Goal: Task Accomplishment & Management: Manage account settings

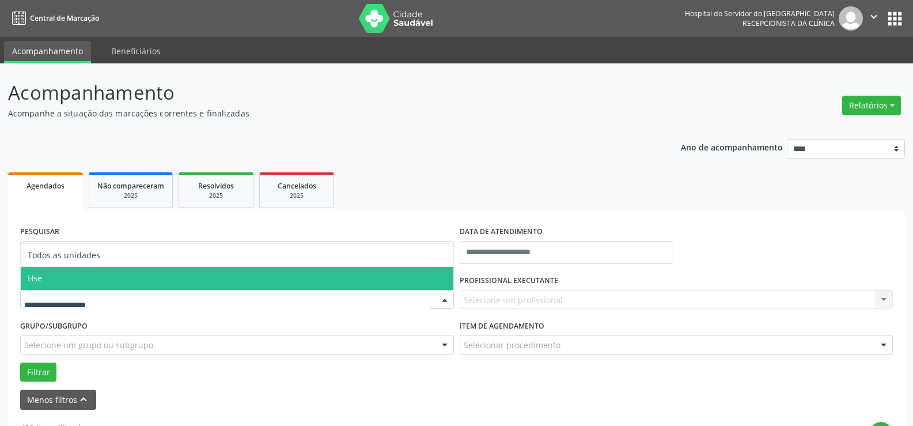
click at [97, 284] on span "Hse" at bounding box center [237, 278] width 433 height 23
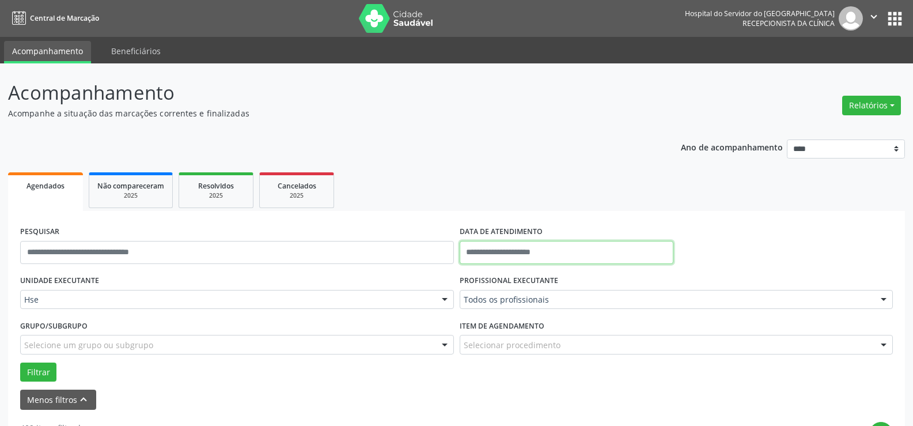
click at [493, 256] on input "text" at bounding box center [567, 252] width 214 height 23
click at [496, 156] on span "13" at bounding box center [497, 159] width 22 height 22
type input "**********"
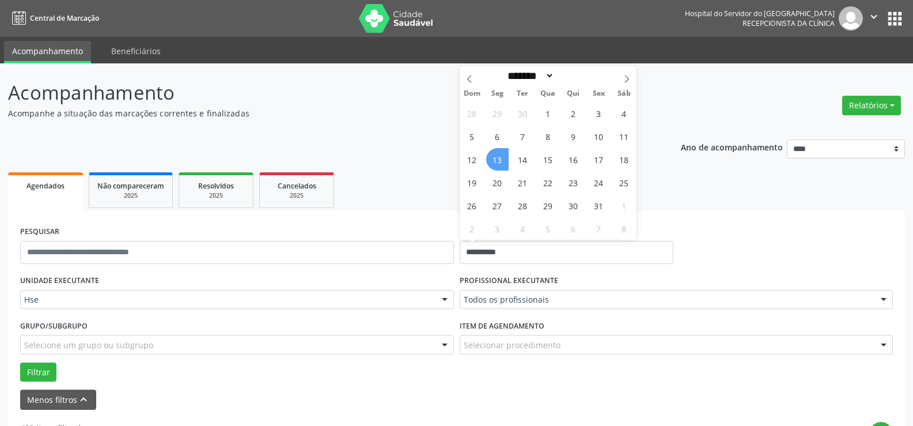
click at [496, 163] on span "13" at bounding box center [497, 159] width 22 height 22
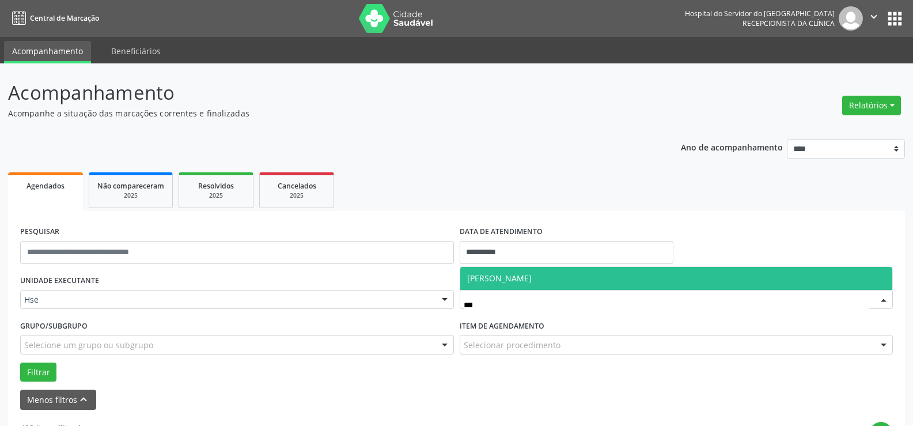
type input "****"
click at [514, 275] on span "[PERSON_NAME]" at bounding box center [499, 277] width 65 height 11
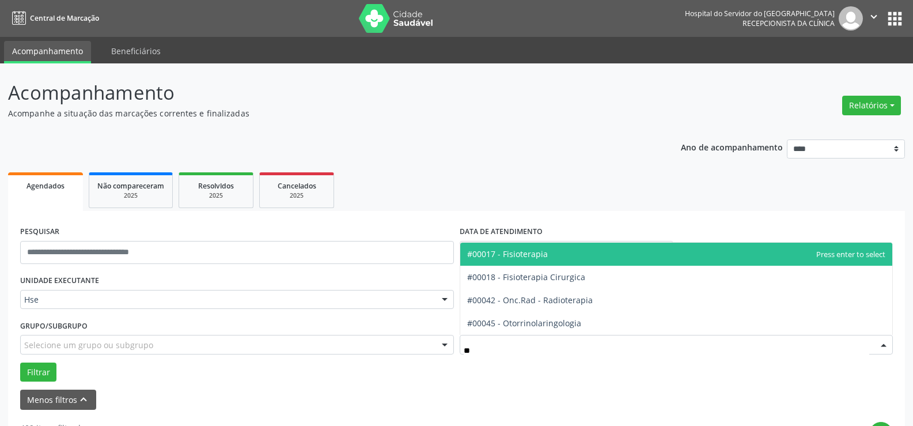
type input "***"
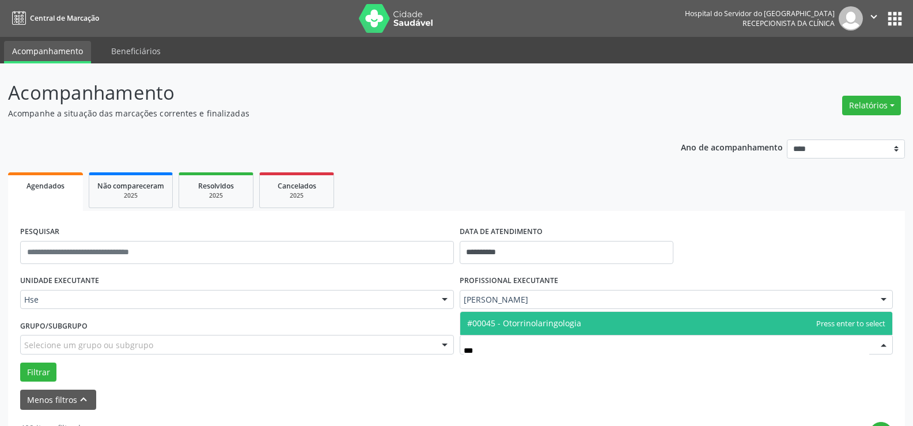
click at [532, 322] on span "#00045 - Otorrinolaringologia" at bounding box center [524, 322] width 114 height 11
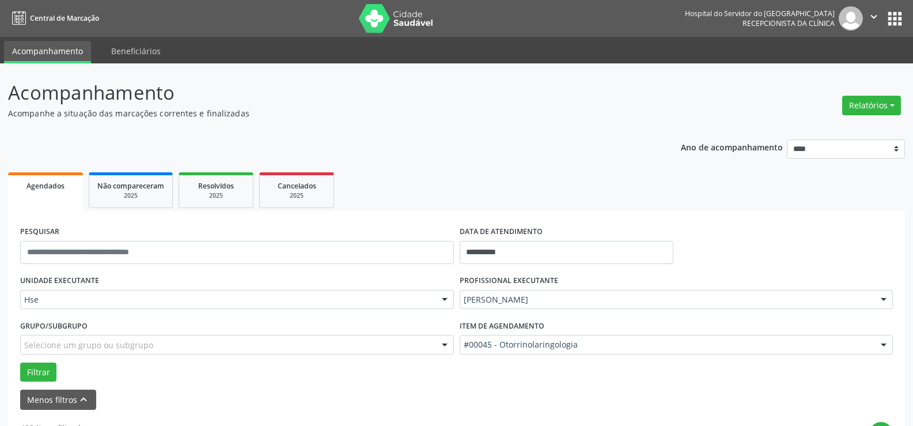
scroll to position [173, 0]
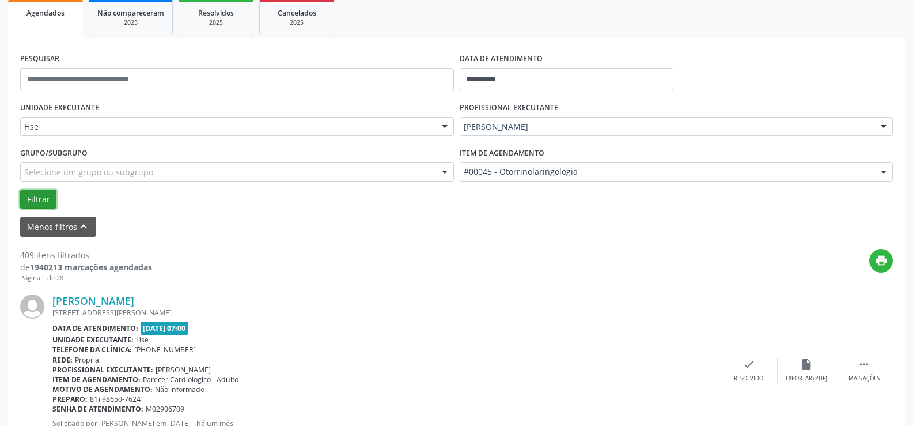
click at [38, 202] on button "Filtrar" at bounding box center [38, 200] width 36 height 20
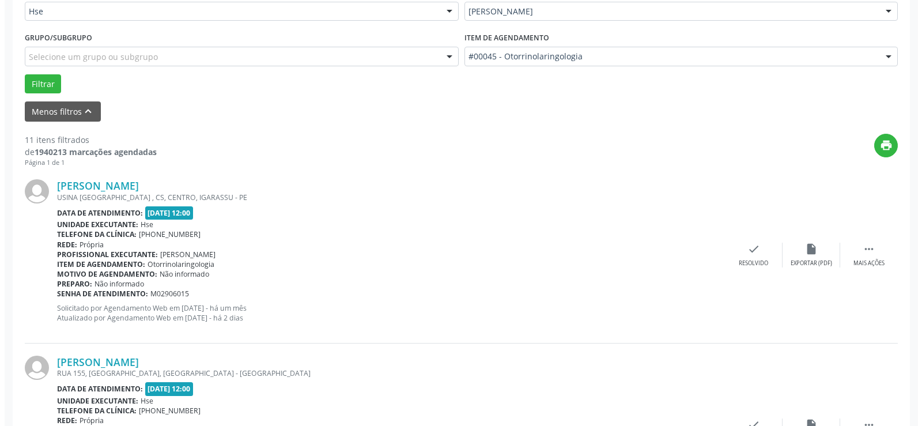
scroll to position [346, 0]
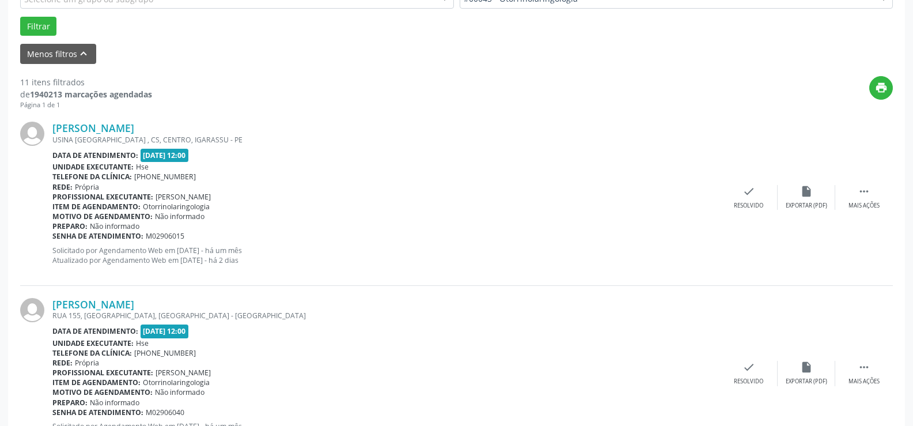
click at [755, 180] on div "Emilio Roberto Aureliano USINA SAO JOSE , CS, CENTRO, IGARASSU - PE Data de ate…" at bounding box center [456, 197] width 873 height 176
click at [756, 195] on div "check Resolvido" at bounding box center [749, 197] width 58 height 25
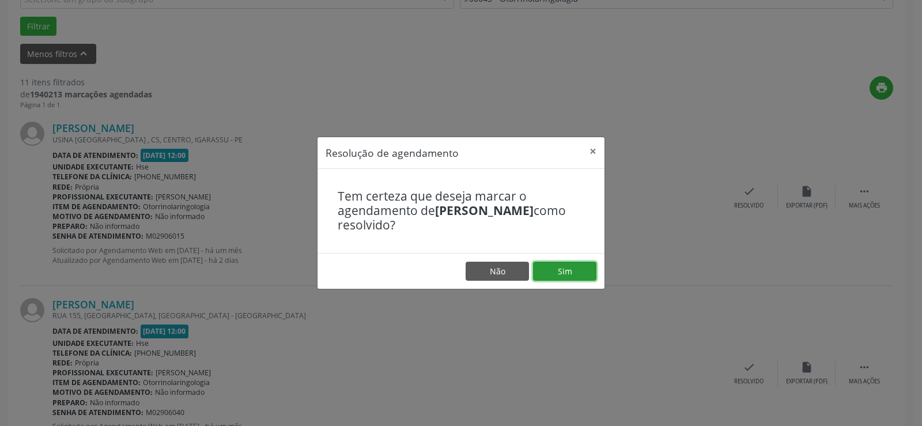
click at [580, 270] on button "Sim" at bounding box center [564, 272] width 63 height 20
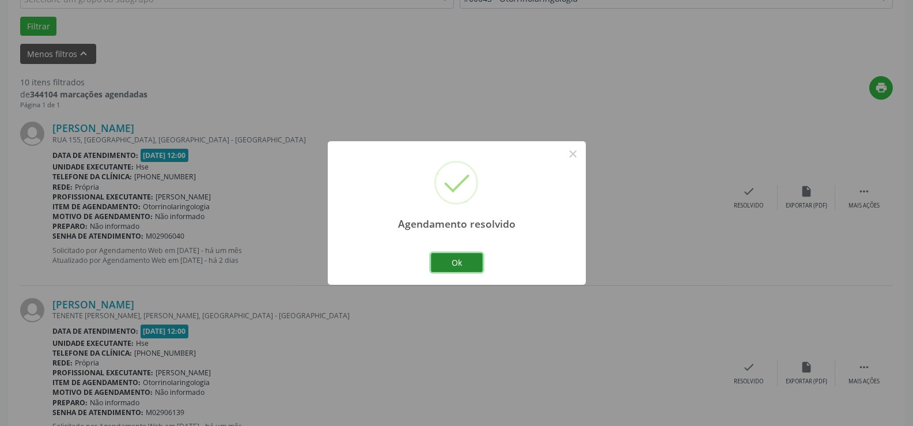
click at [457, 259] on button "Ok" at bounding box center [457, 263] width 52 height 20
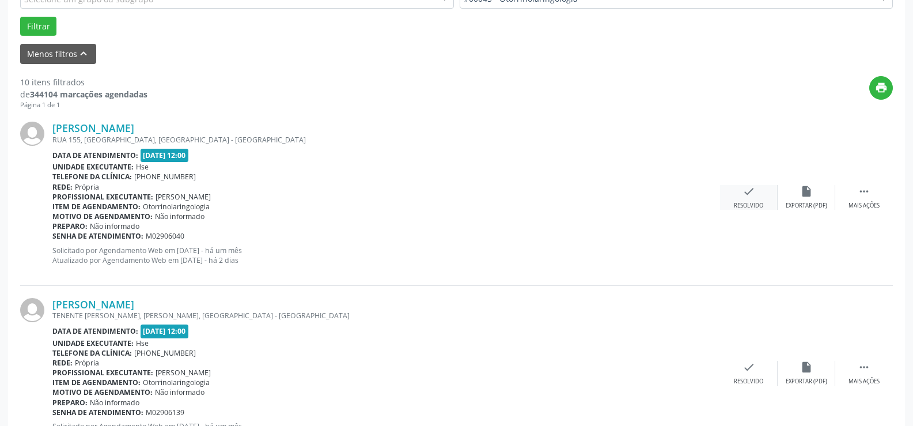
click at [734, 192] on div "check Resolvido" at bounding box center [749, 197] width 58 height 25
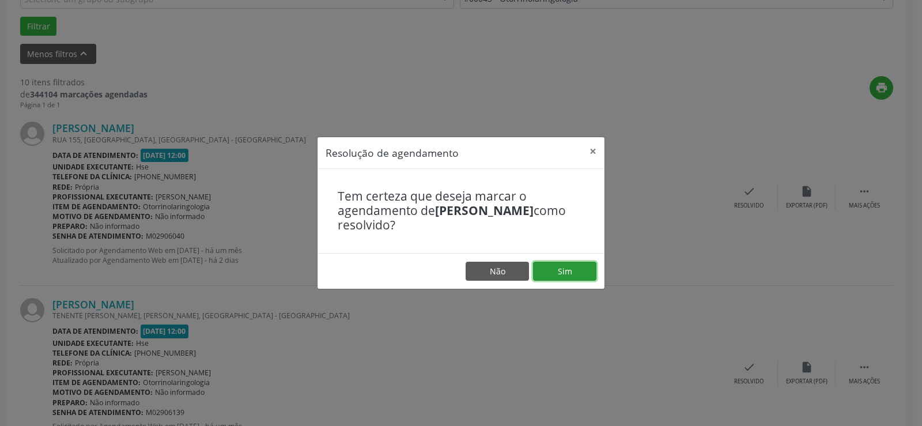
click at [575, 266] on button "Sim" at bounding box center [564, 272] width 63 height 20
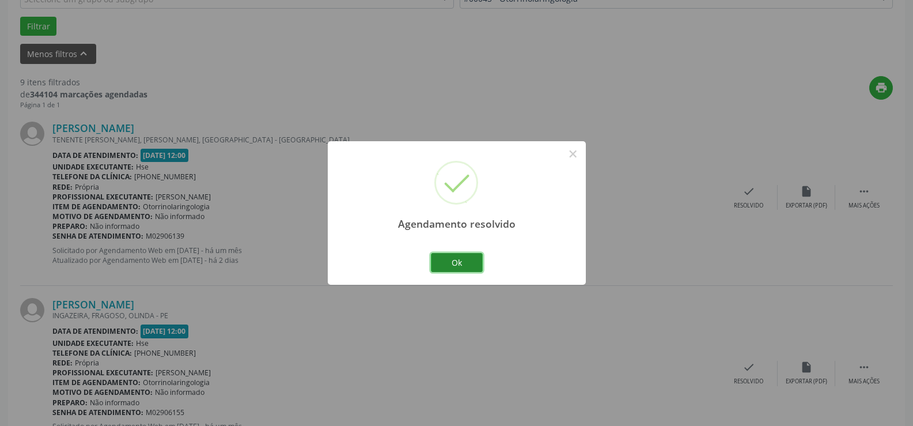
click at [450, 265] on button "Ok" at bounding box center [457, 263] width 52 height 20
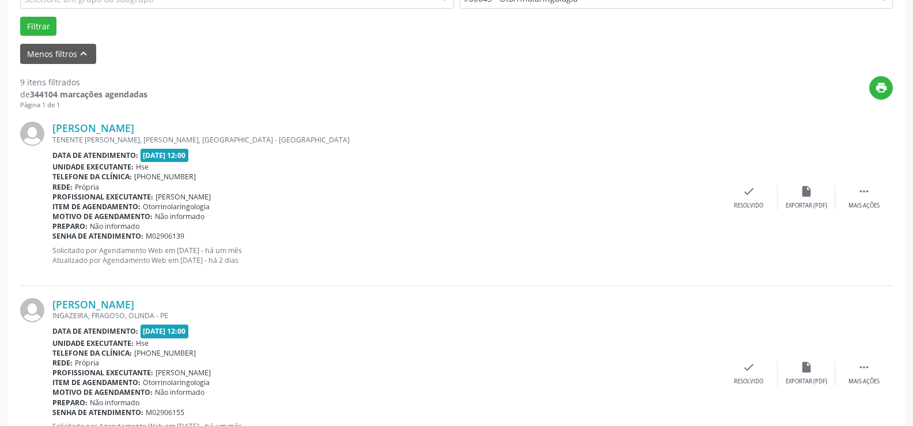
scroll to position [403, 0]
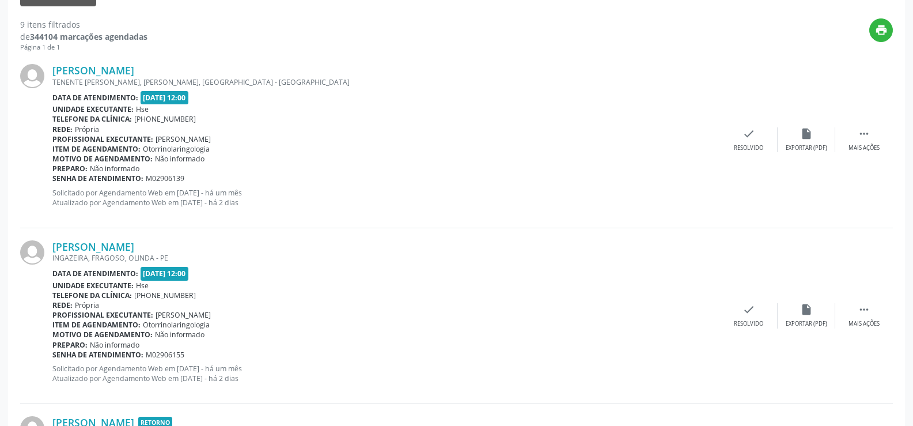
click at [868, 301] on div "Arlyanne Zoraide Miranda Araujo INGAZEIRA, FRAGOSO, OLINDA - PE Data de atendim…" at bounding box center [456, 316] width 873 height 176
click at [863, 315] on icon "" at bounding box center [864, 309] width 13 height 13
click at [798, 312] on div "alarm_off Não compareceu" at bounding box center [807, 315] width 58 height 25
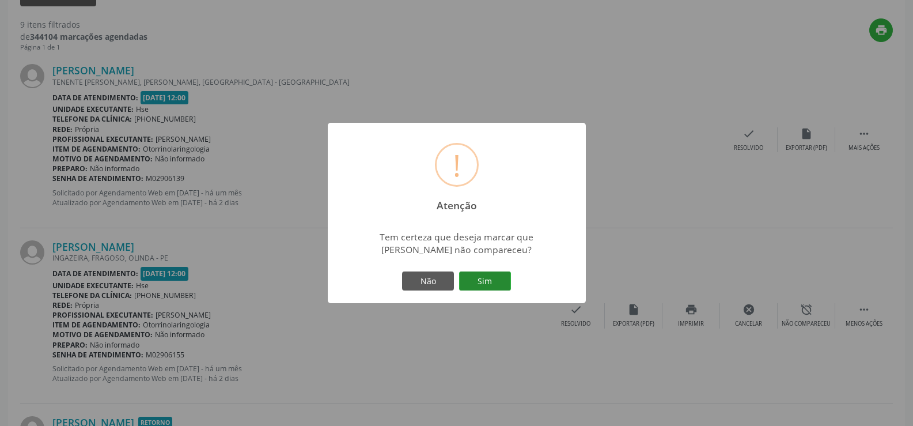
click at [506, 279] on button "Sim" at bounding box center [485, 281] width 52 height 20
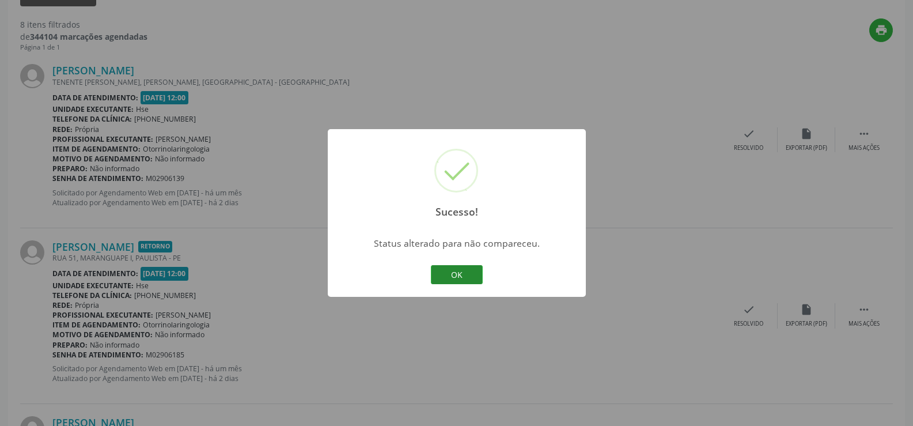
click at [461, 268] on button "OK" at bounding box center [457, 275] width 52 height 20
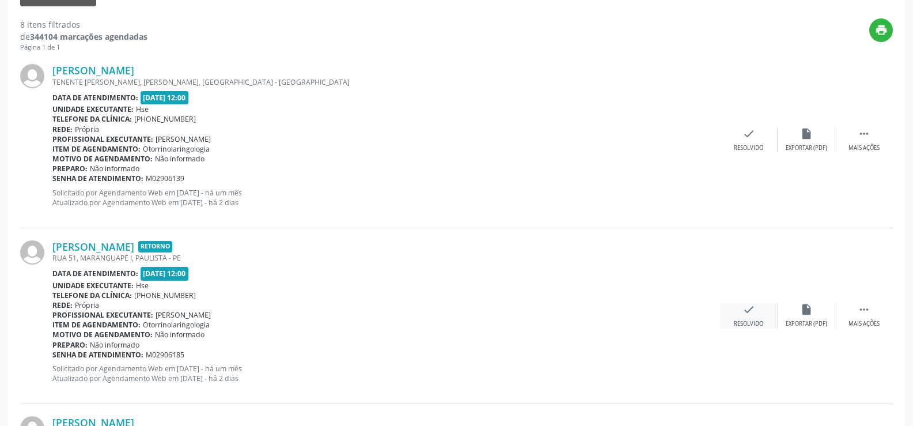
click at [749, 323] on div "Resolvido" at bounding box center [748, 324] width 29 height 8
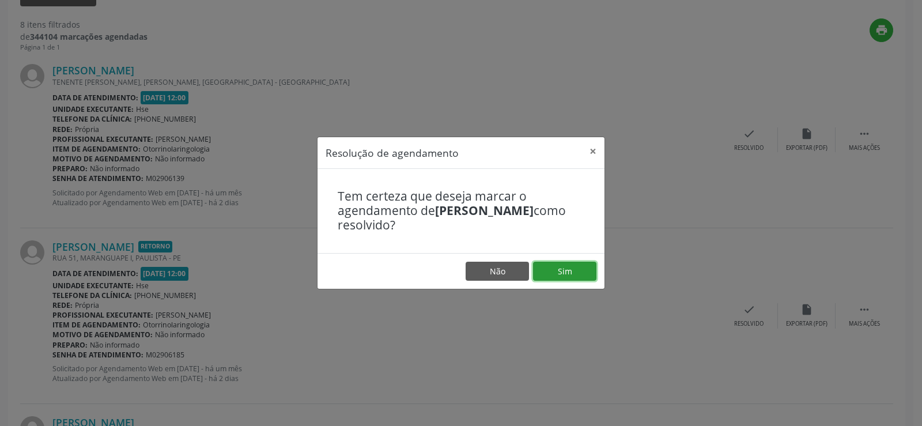
click at [567, 270] on button "Sim" at bounding box center [564, 272] width 63 height 20
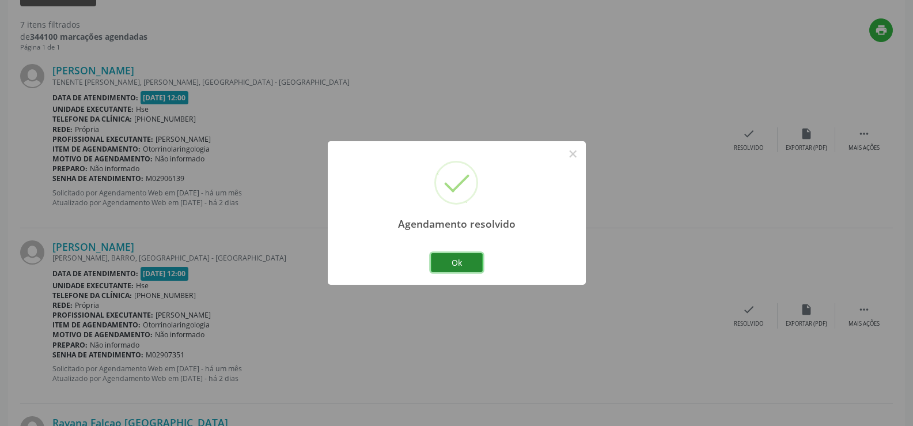
click at [472, 263] on button "Ok" at bounding box center [457, 263] width 52 height 20
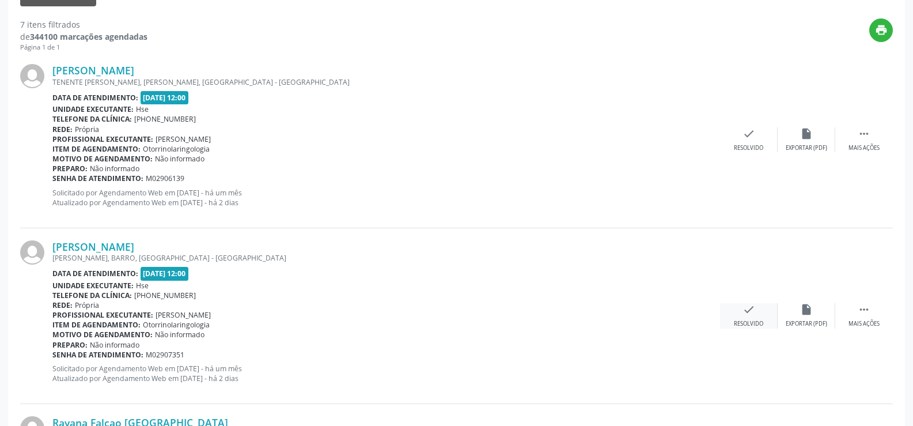
click at [749, 310] on icon "check" at bounding box center [749, 309] width 13 height 13
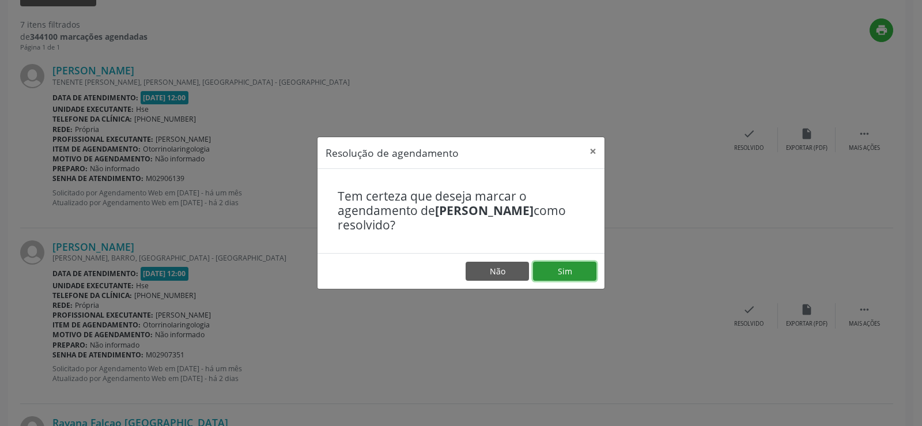
click at [575, 267] on button "Sim" at bounding box center [564, 272] width 63 height 20
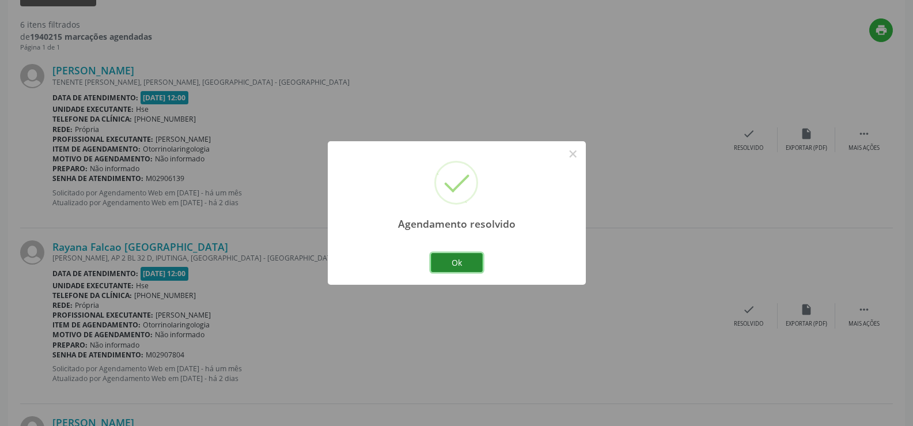
click at [476, 263] on button "Ok" at bounding box center [457, 263] width 52 height 20
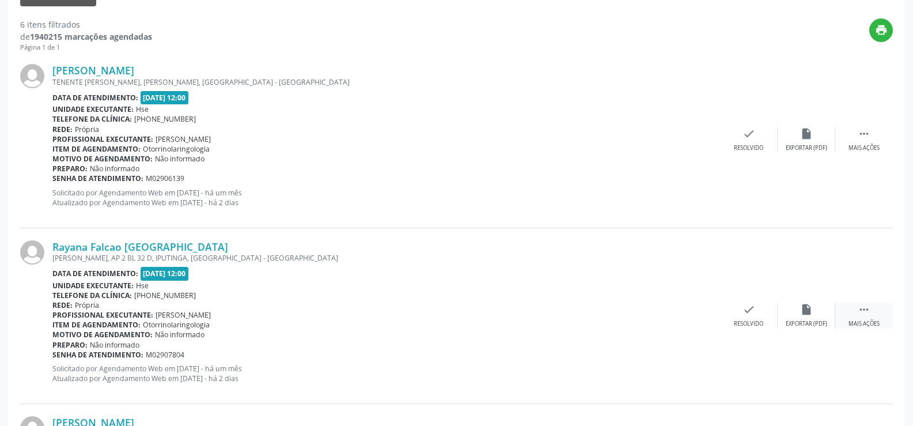
click at [868, 317] on div " Mais ações" at bounding box center [864, 315] width 58 height 25
click at [813, 314] on div "alarm_off Não compareceu" at bounding box center [807, 315] width 58 height 25
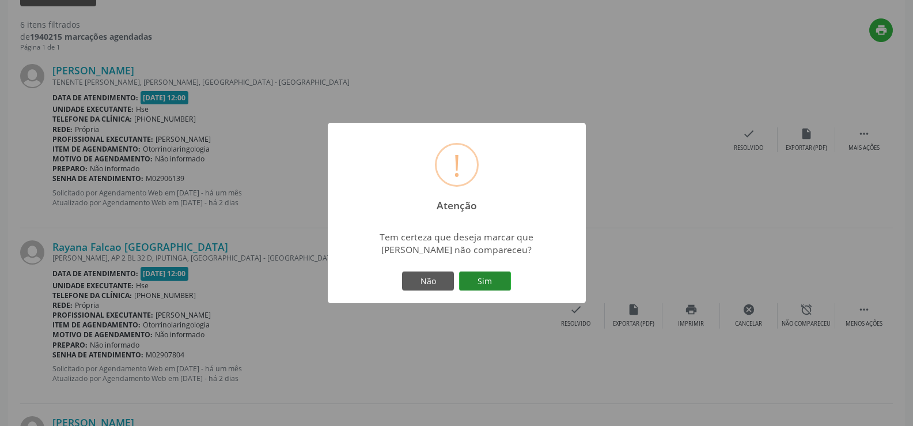
click at [499, 281] on button "Sim" at bounding box center [485, 281] width 52 height 20
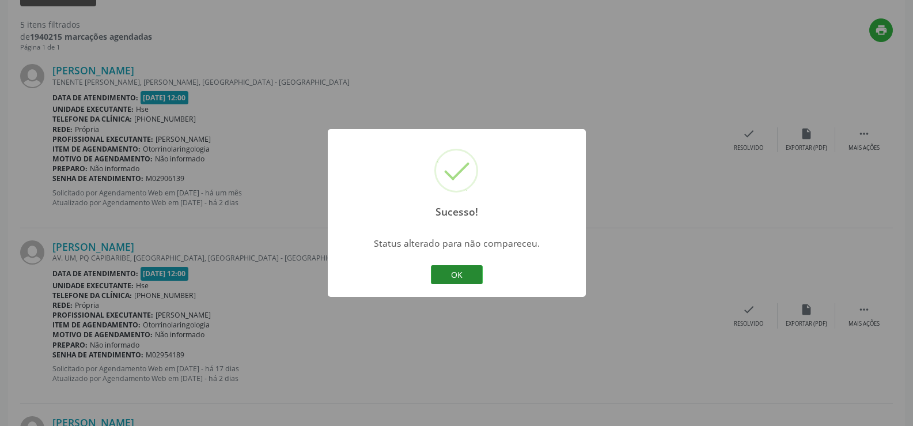
click at [473, 281] on button "OK" at bounding box center [457, 275] width 52 height 20
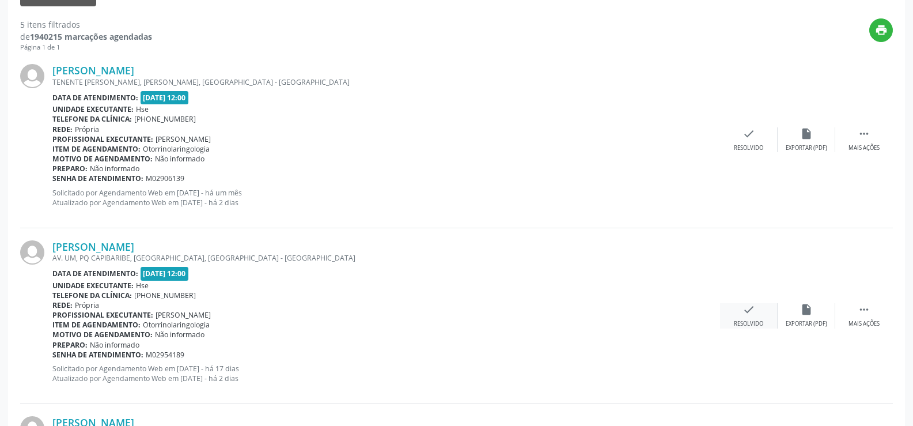
click at [754, 320] on div "Resolvido" at bounding box center [748, 324] width 29 height 8
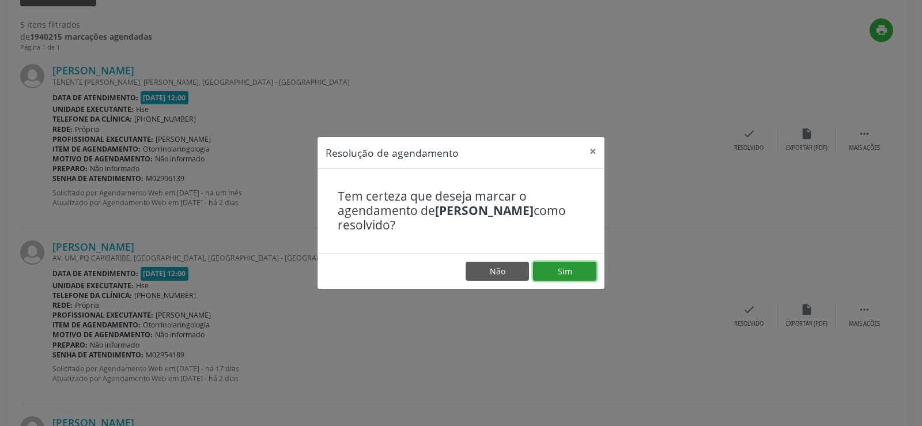
click at [575, 275] on button "Sim" at bounding box center [564, 272] width 63 height 20
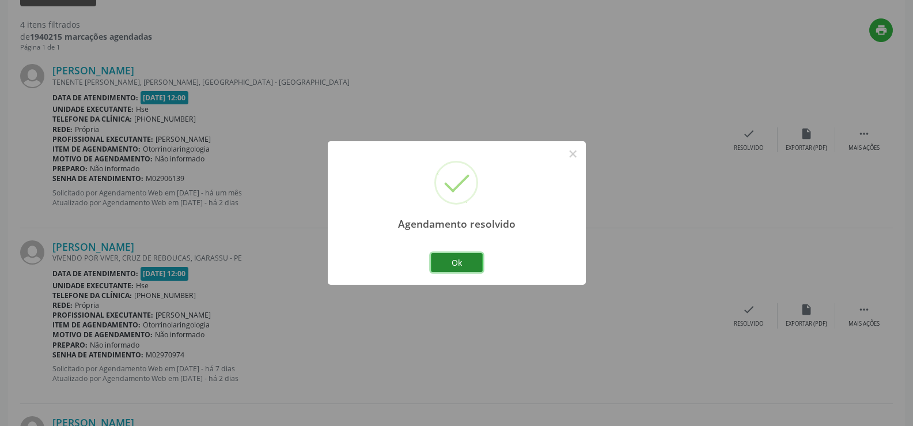
click at [471, 260] on button "Ok" at bounding box center [457, 263] width 52 height 20
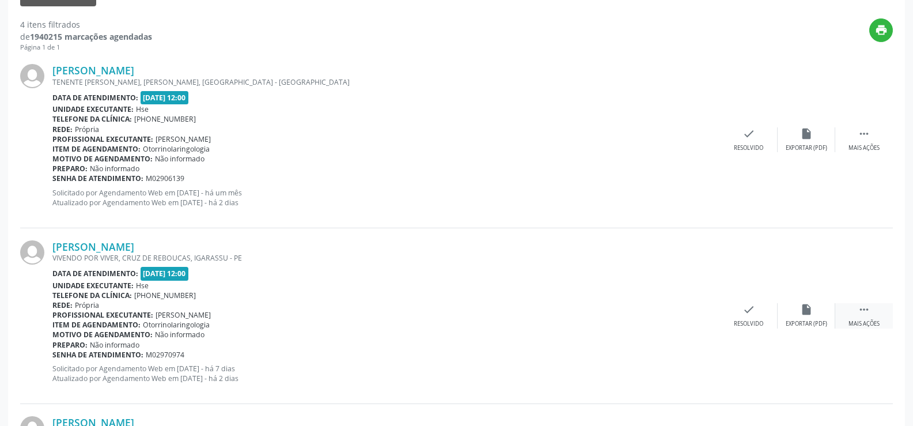
click at [864, 308] on icon "" at bounding box center [864, 309] width 13 height 13
click at [812, 310] on icon "alarm_off" at bounding box center [806, 309] width 13 height 13
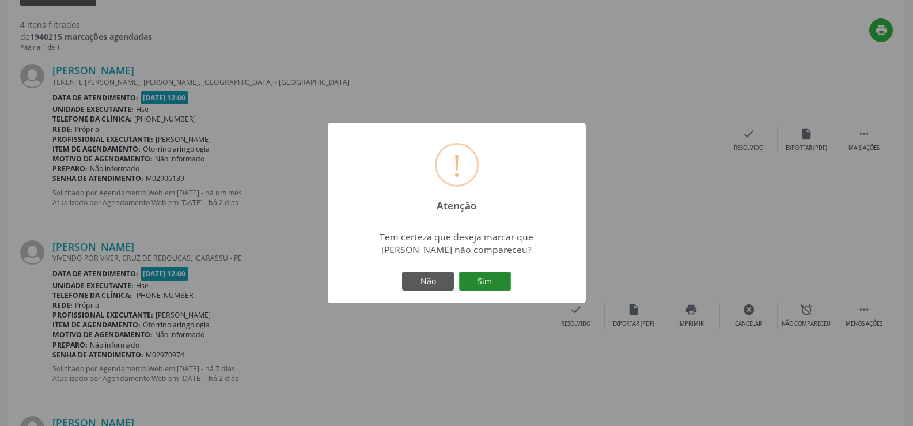
click at [495, 289] on button "Sim" at bounding box center [485, 281] width 52 height 20
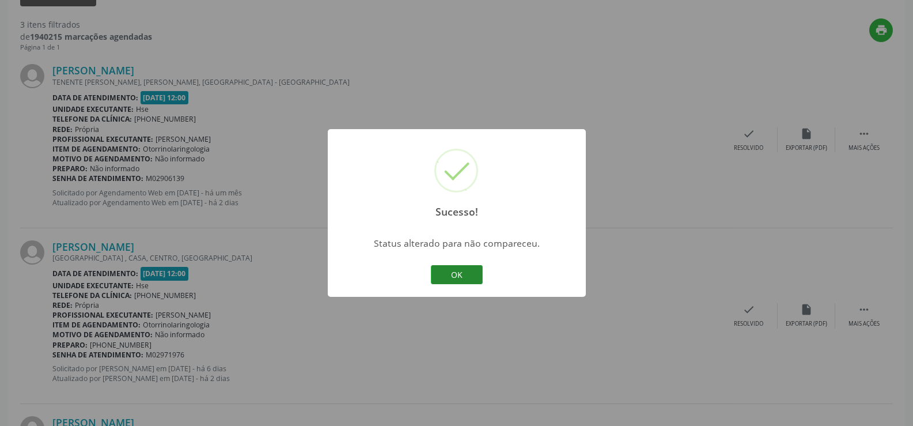
click at [466, 279] on button "OK" at bounding box center [457, 275] width 52 height 20
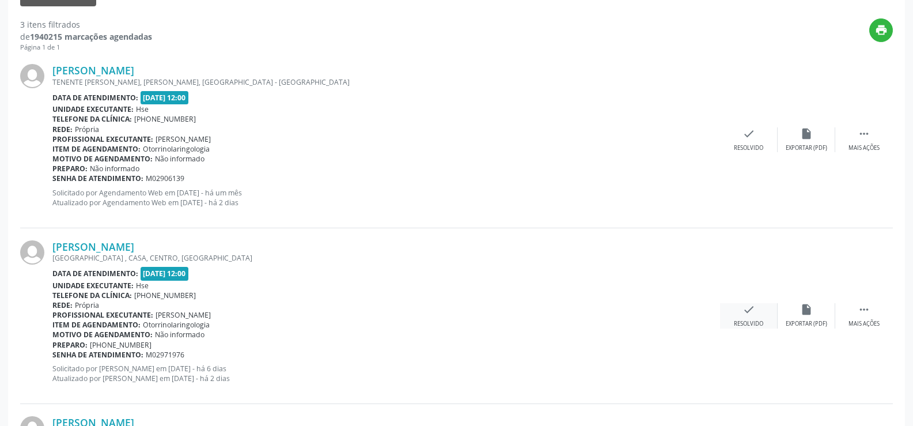
click at [747, 315] on icon "check" at bounding box center [749, 309] width 13 height 13
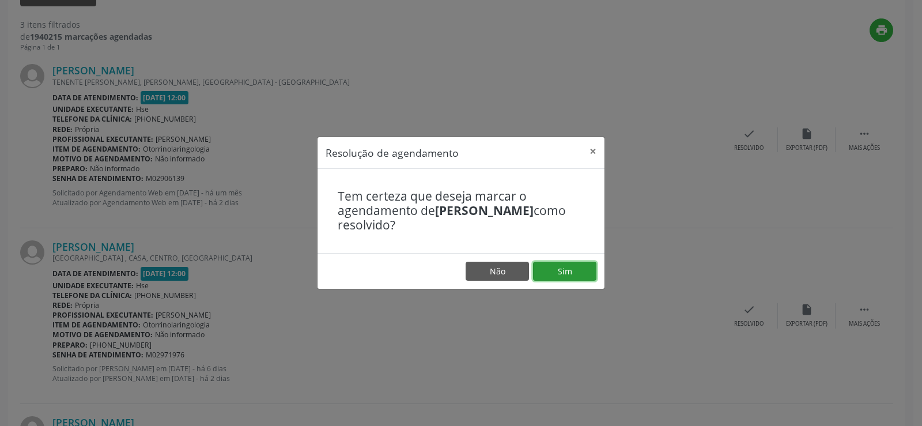
click at [561, 266] on button "Sim" at bounding box center [564, 272] width 63 height 20
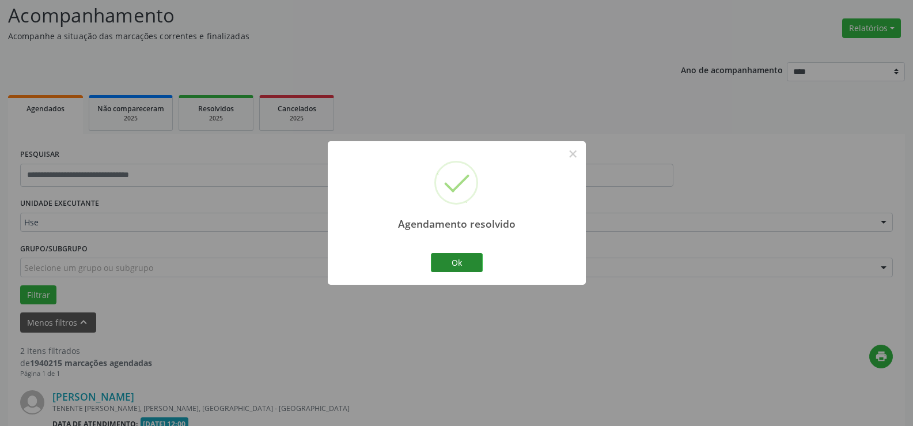
scroll to position [401, 0]
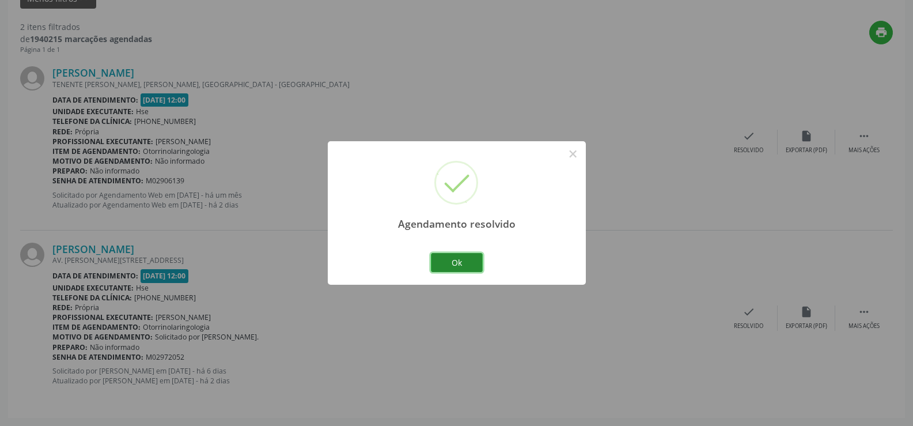
click at [472, 262] on button "Ok" at bounding box center [457, 263] width 52 height 20
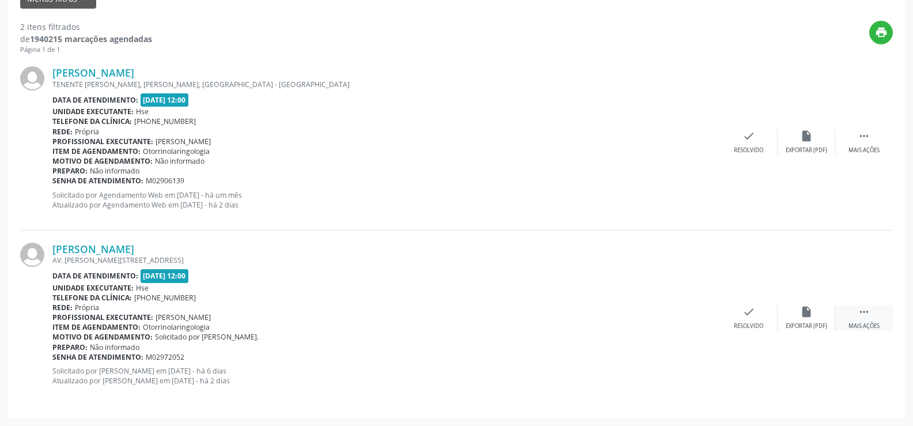
click at [859, 307] on icon "" at bounding box center [864, 311] width 13 height 13
click at [808, 312] on icon "alarm_off" at bounding box center [806, 311] width 13 height 13
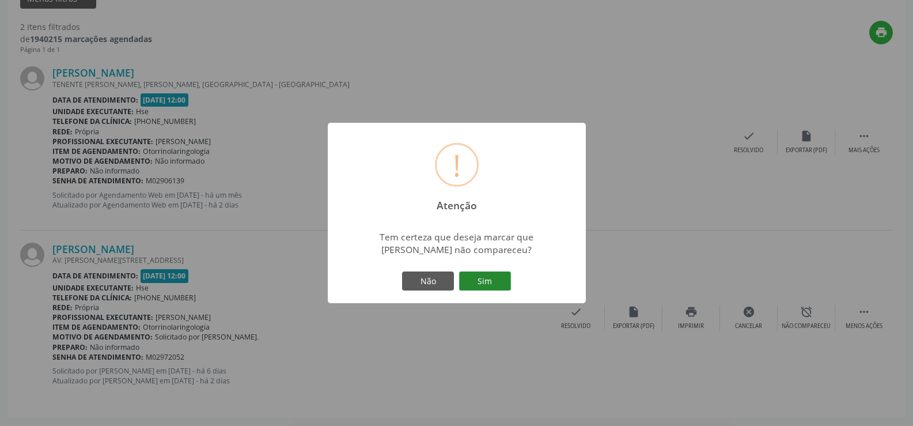
click at [503, 271] on button "Sim" at bounding box center [485, 281] width 52 height 20
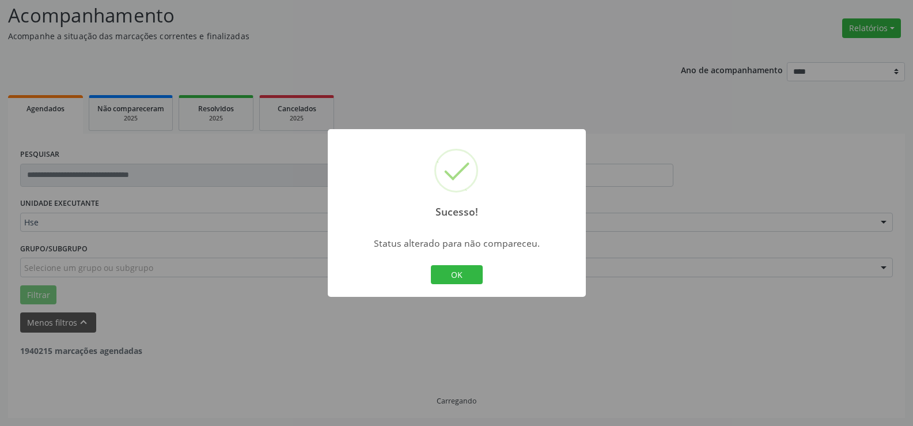
scroll to position [225, 0]
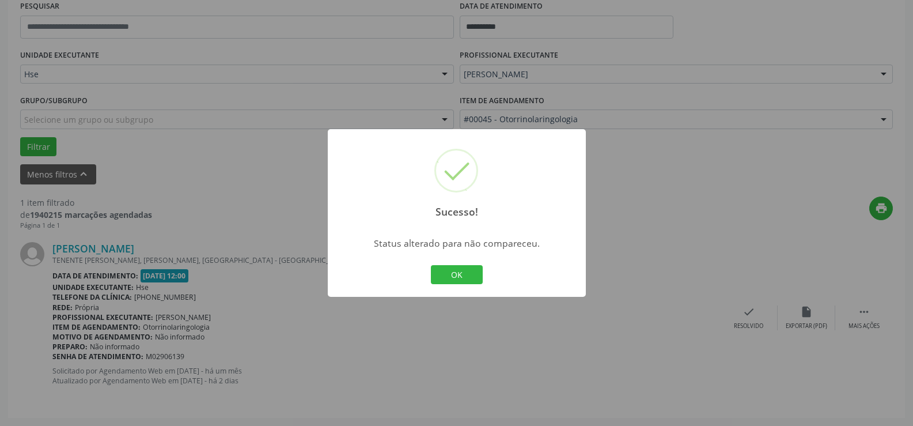
click at [442, 263] on div "OK Cancel" at bounding box center [456, 275] width 57 height 24
click at [440, 263] on div "OK Cancel" at bounding box center [456, 275] width 57 height 24
click at [433, 268] on button "OK" at bounding box center [457, 275] width 52 height 20
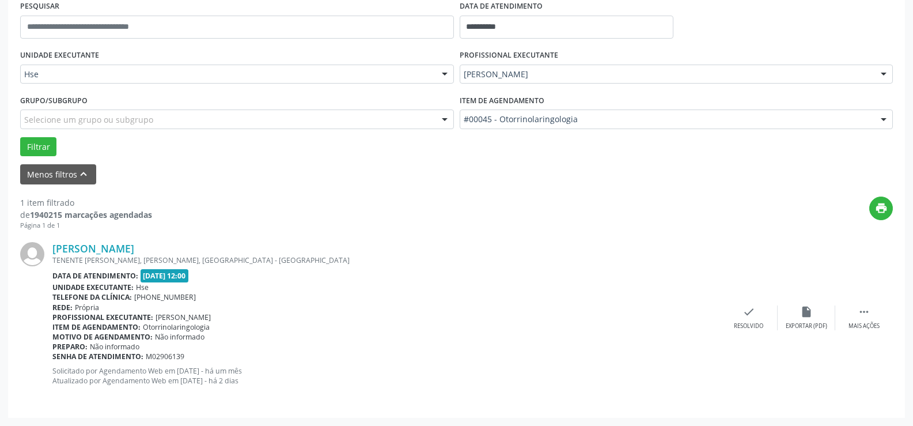
click at [854, 303] on div "Claudio Andrade de Carvalho TENENTE JOEL CRUZ GOUVEIA, SALGADINHO OLINDA, RECIF…" at bounding box center [456, 317] width 873 height 175
click at [857, 308] on div " Mais ações" at bounding box center [864, 317] width 58 height 25
click at [796, 313] on div "alarm_off Não compareceu" at bounding box center [807, 317] width 58 height 25
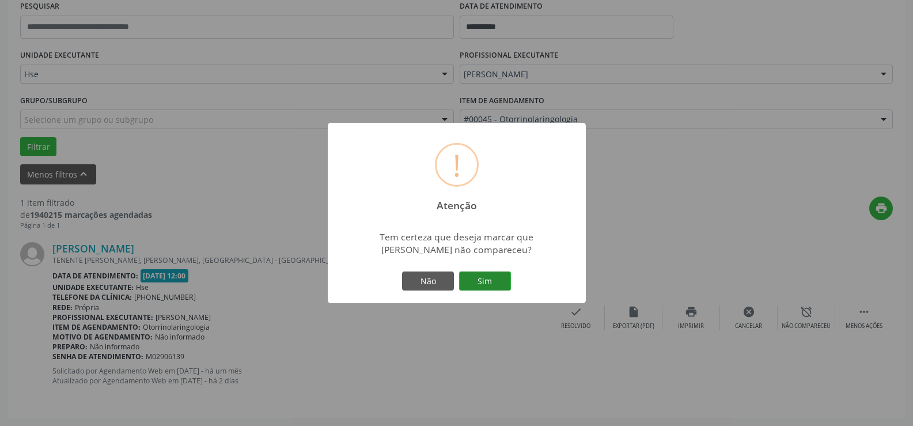
click at [491, 275] on button "Sim" at bounding box center [485, 281] width 52 height 20
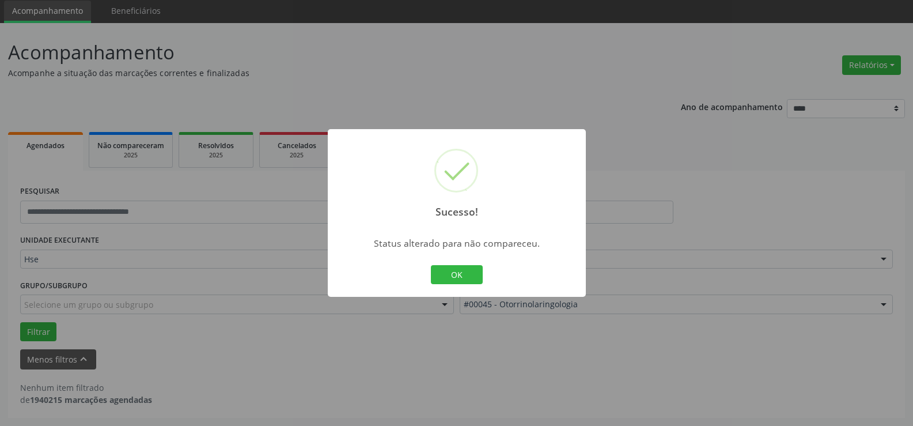
scroll to position [40, 0]
click at [457, 273] on button "OK" at bounding box center [457, 275] width 52 height 20
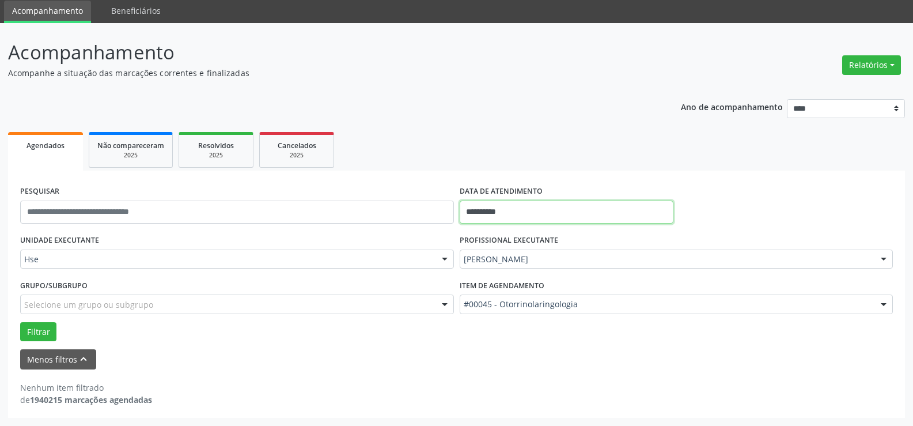
click at [528, 212] on input "**********" at bounding box center [567, 211] width 214 height 23
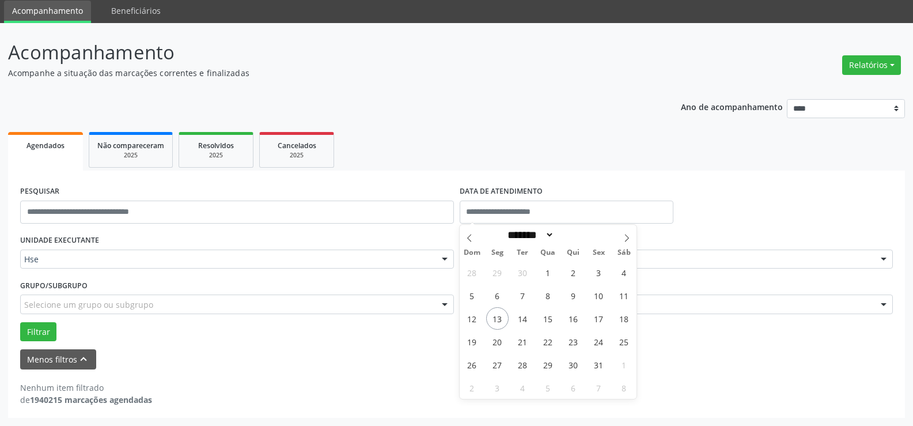
click at [185, 187] on div "PESQUISAR" at bounding box center [237, 207] width 440 height 49
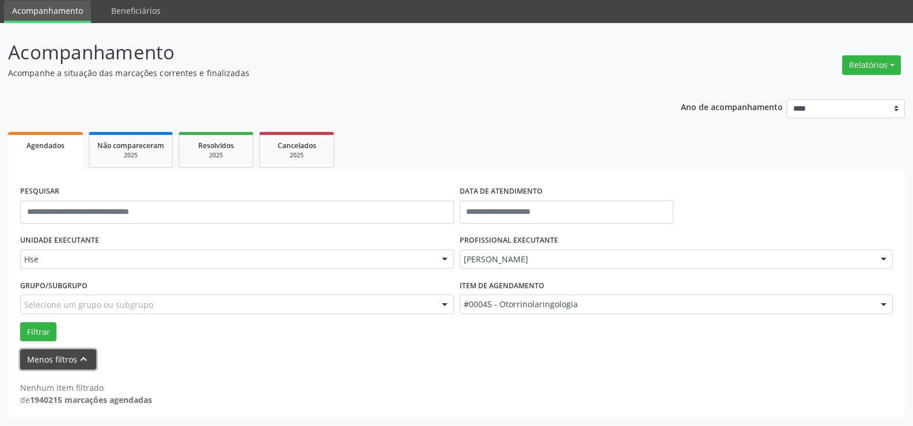
click at [63, 359] on button "Menos filtros keyboard_arrow_up" at bounding box center [58, 359] width 76 height 20
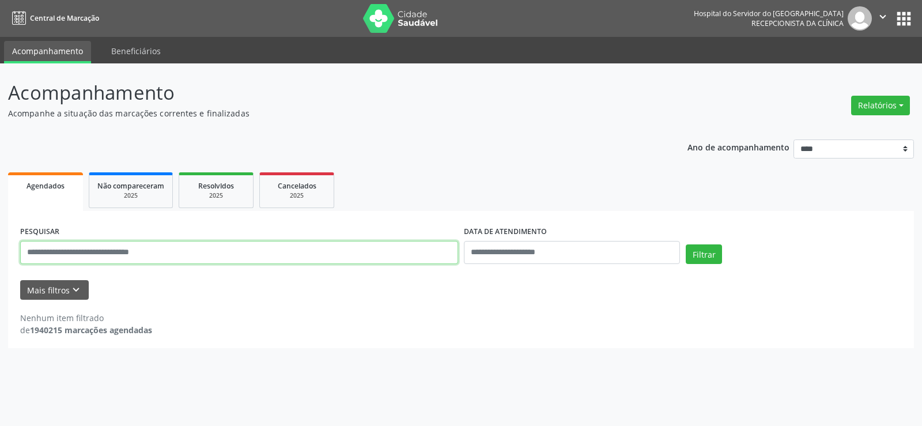
click at [132, 254] on input "text" at bounding box center [239, 252] width 438 height 23
type input "**********"
click at [686, 244] on button "Filtrar" at bounding box center [704, 254] width 36 height 20
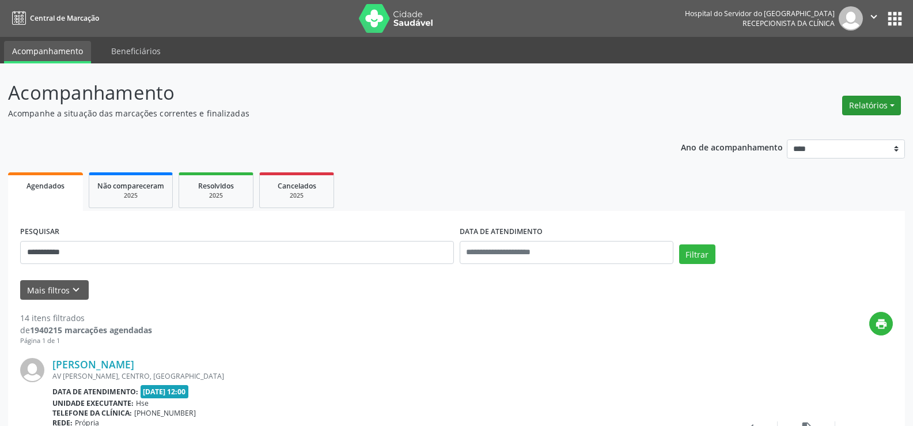
click at [853, 109] on button "Relatórios" at bounding box center [871, 106] width 59 height 20
click at [838, 129] on link "Agendamentos" at bounding box center [839, 130] width 124 height 16
select select "*"
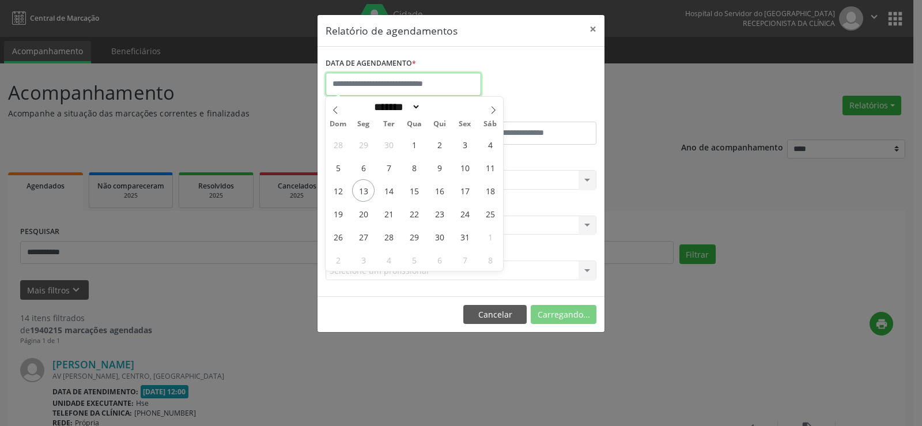
click at [412, 80] on input "text" at bounding box center [403, 84] width 156 height 23
click at [363, 190] on span "13" at bounding box center [363, 190] width 22 height 22
type input "**********"
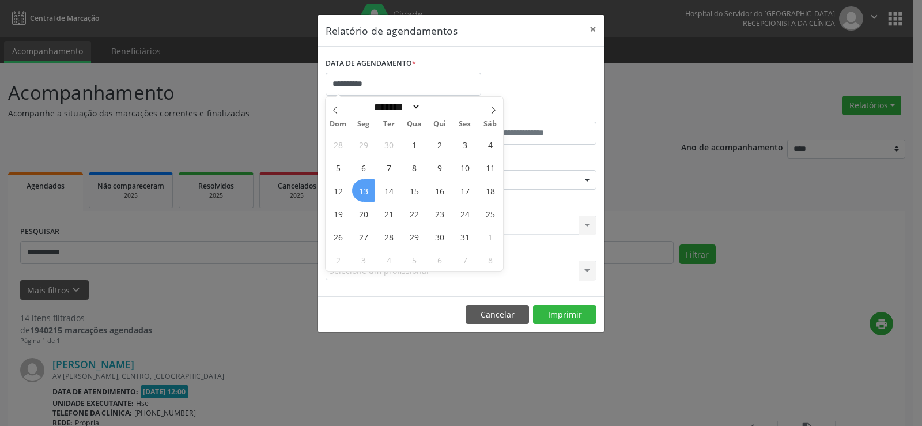
click at [363, 190] on span "13" at bounding box center [363, 190] width 22 height 22
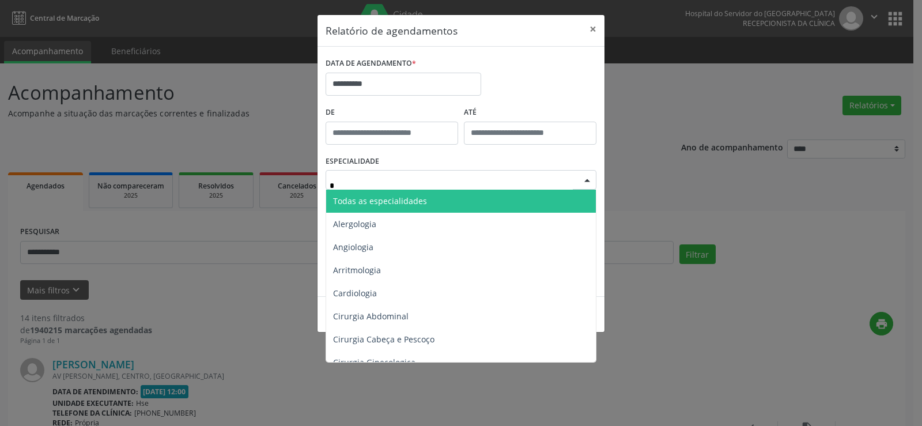
type input "**"
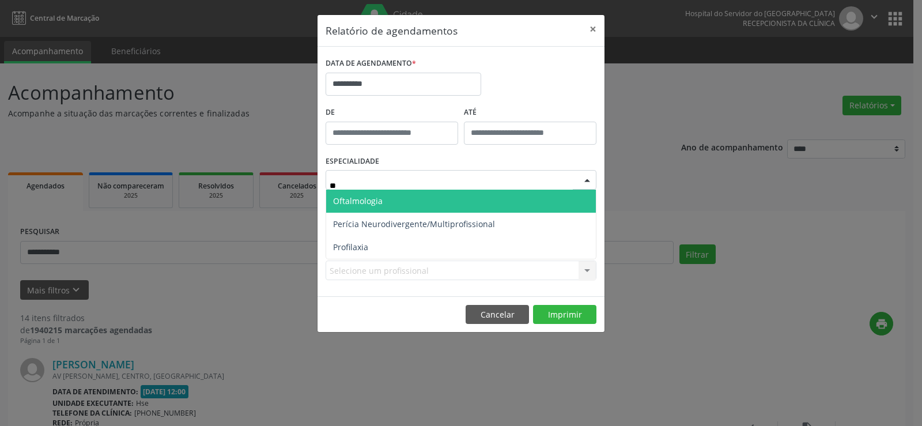
click at [377, 202] on span "Oftalmologia" at bounding box center [358, 200] width 50 height 11
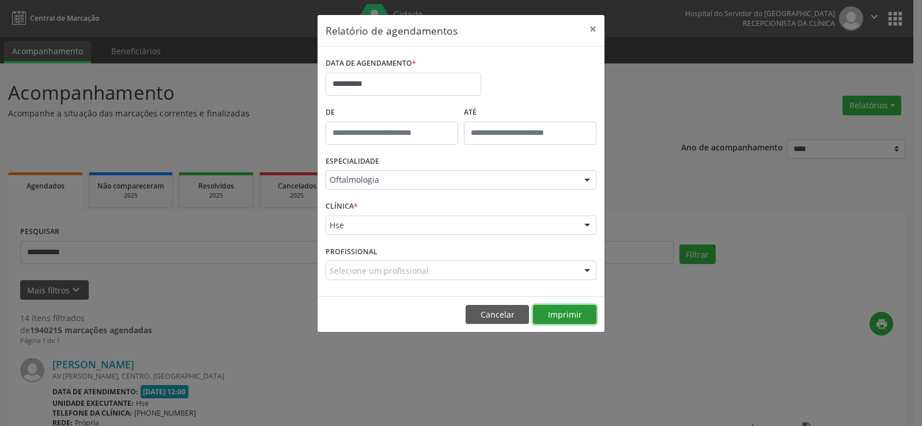
click at [564, 316] on button "Imprimir" at bounding box center [564, 315] width 63 height 20
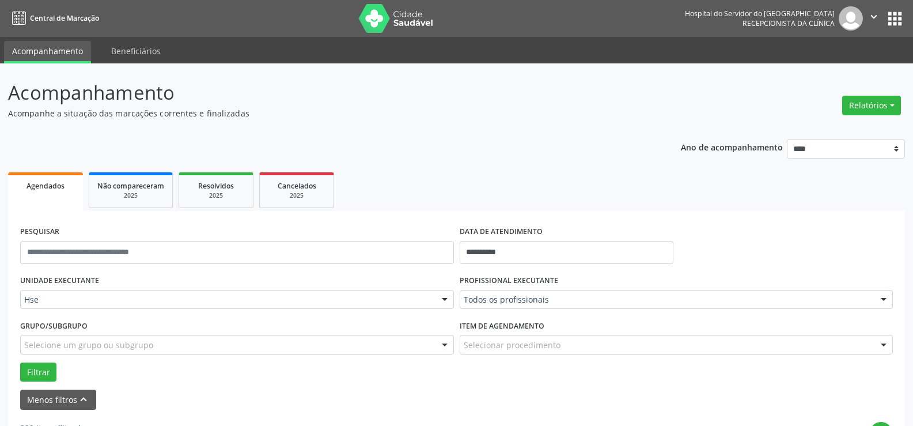
click at [501, 310] on div "PROFISSIONAL EXECUTANTE Todos os profissionais Todos os profissionais [PERSON_N…" at bounding box center [677, 294] width 440 height 45
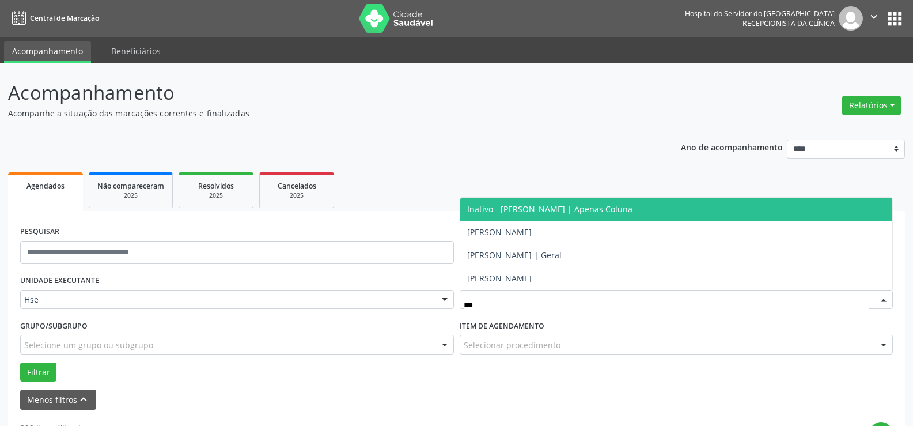
type input "****"
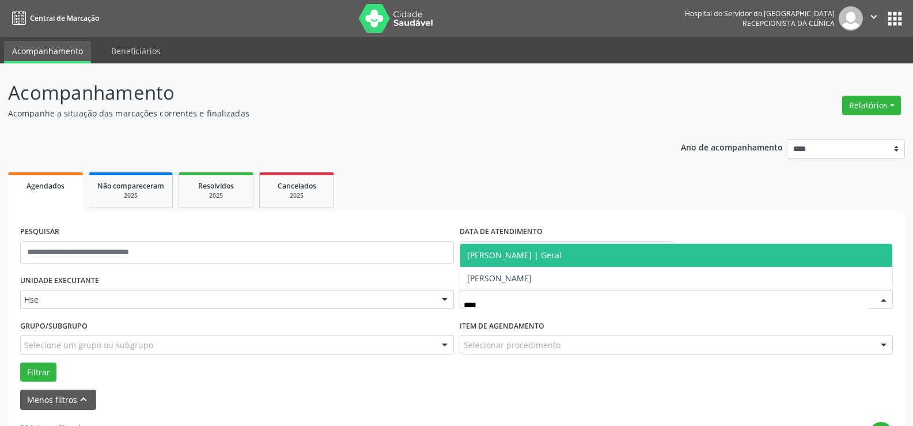
click at [555, 260] on span "[PERSON_NAME] | Geral" at bounding box center [514, 254] width 94 height 11
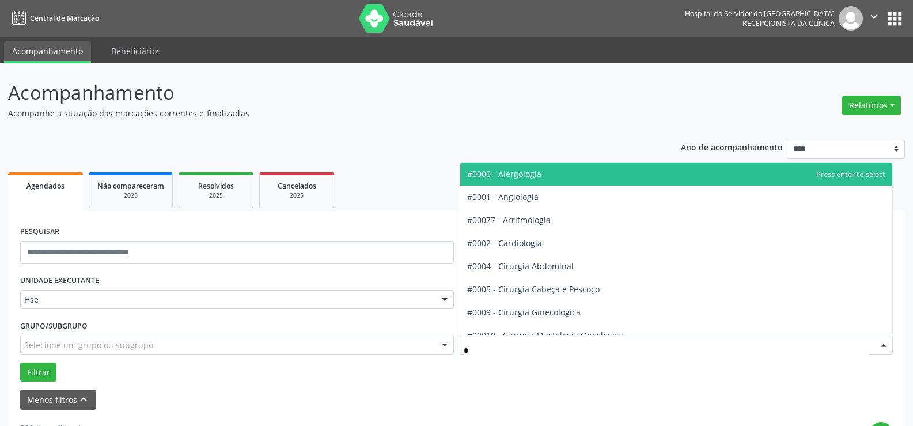
type input "**"
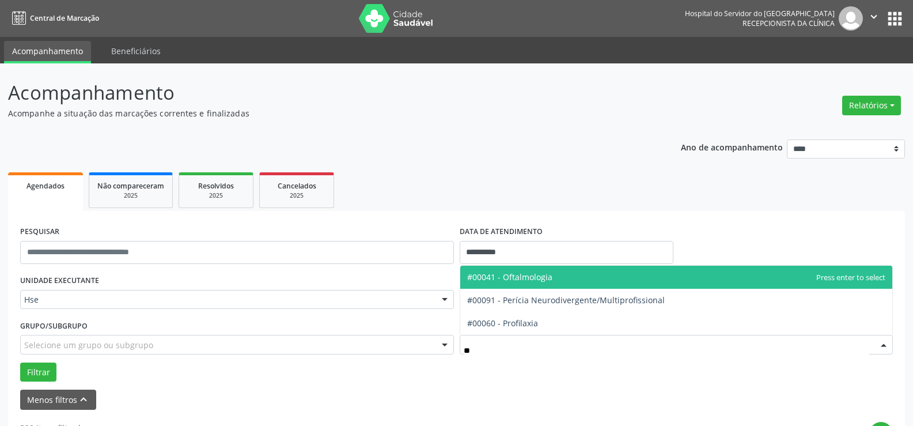
click at [536, 285] on span "#00041 - Oftalmologia" at bounding box center [676, 277] width 433 height 23
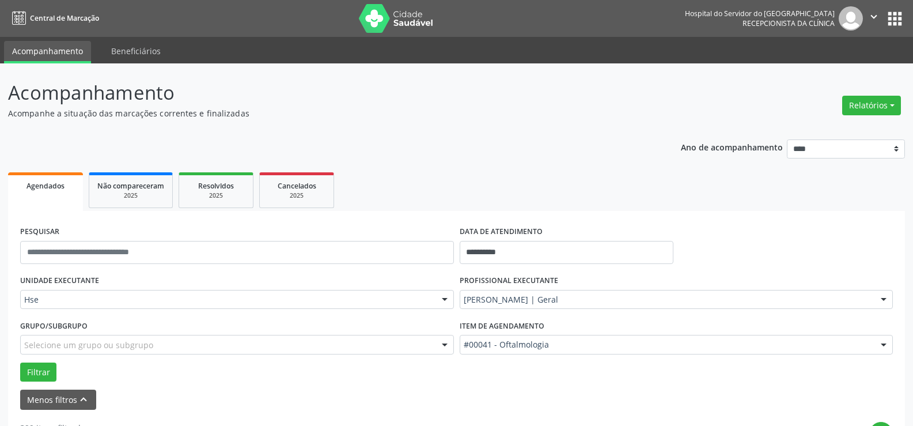
scroll to position [173, 0]
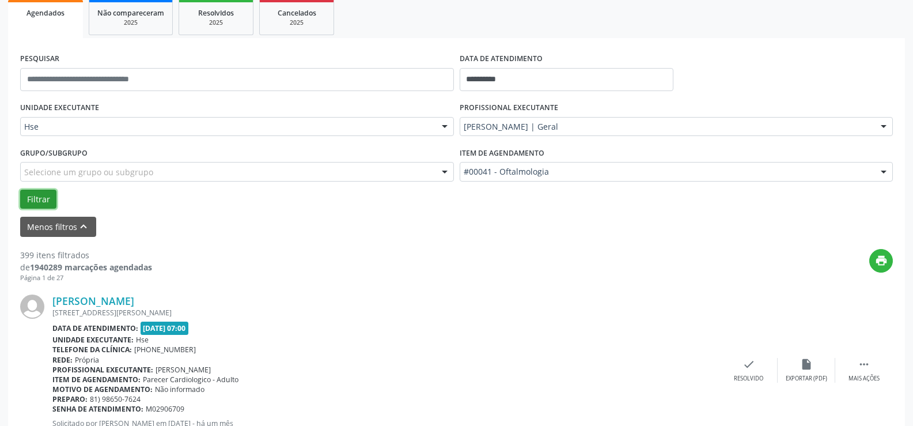
click at [40, 199] on button "Filtrar" at bounding box center [38, 200] width 36 height 20
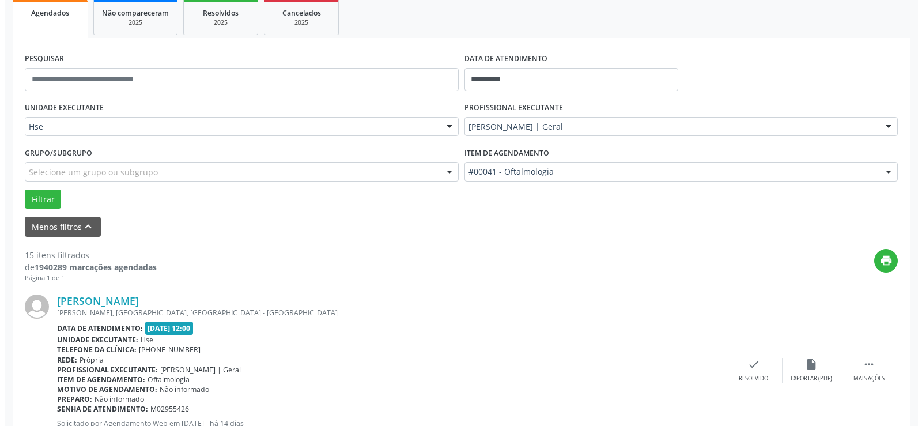
scroll to position [230, 0]
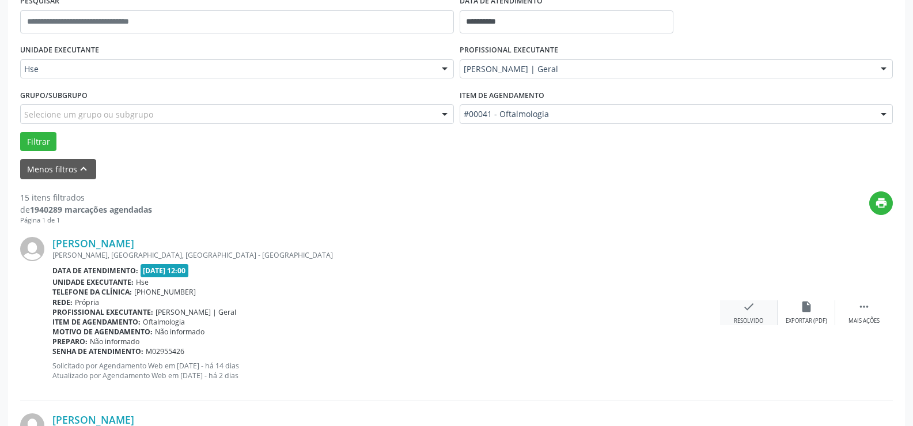
click at [752, 310] on icon "check" at bounding box center [749, 306] width 13 height 13
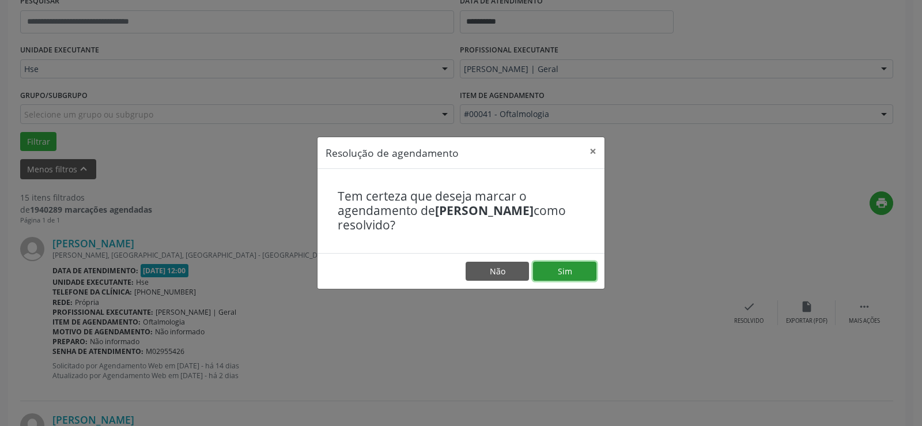
click at [576, 279] on button "Sim" at bounding box center [564, 272] width 63 height 20
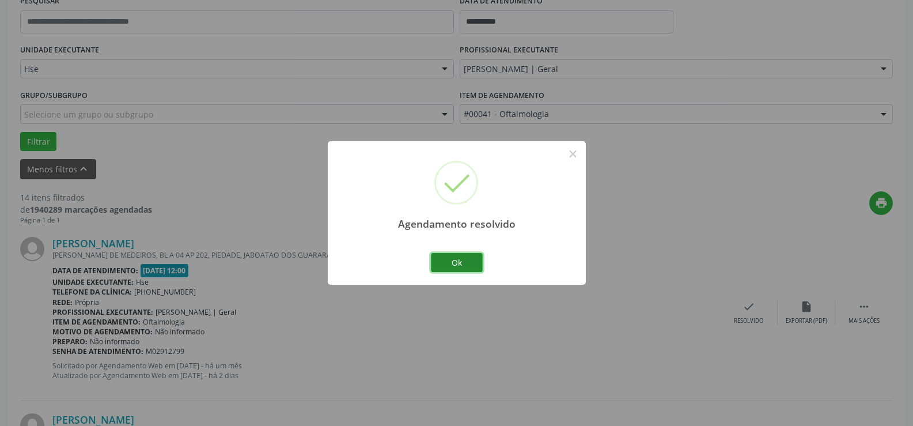
click at [445, 265] on button "Ok" at bounding box center [457, 263] width 52 height 20
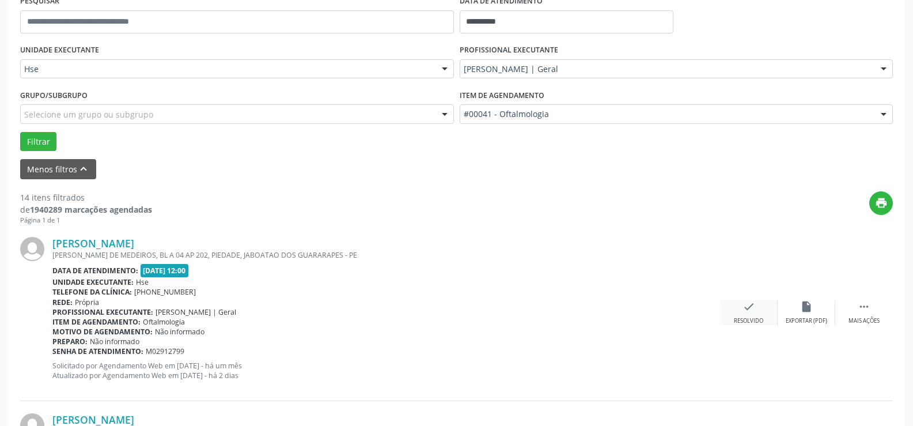
click at [749, 303] on icon "check" at bounding box center [749, 306] width 13 height 13
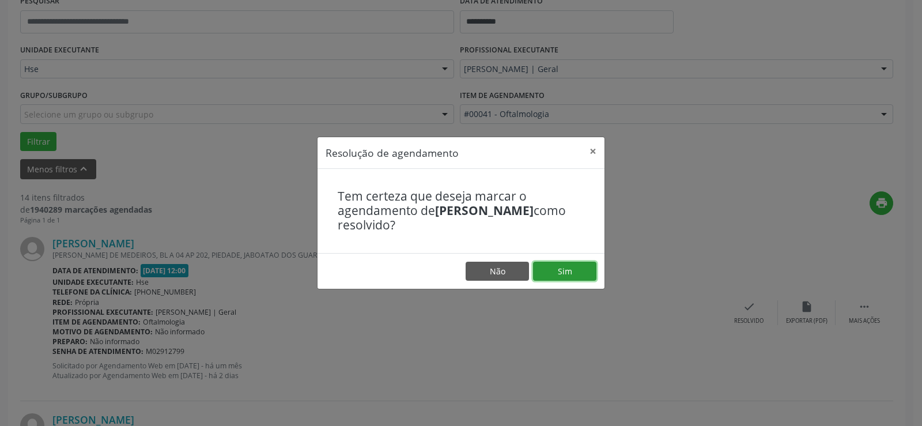
click at [575, 266] on button "Sim" at bounding box center [564, 272] width 63 height 20
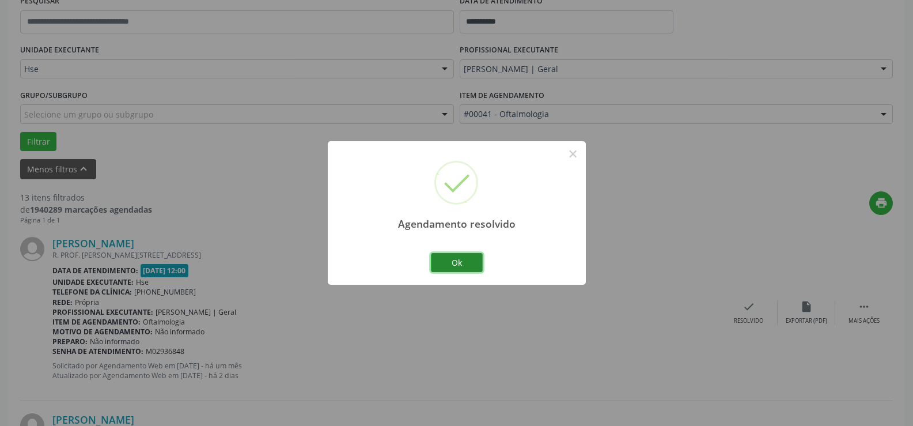
click at [457, 255] on button "Ok" at bounding box center [457, 263] width 52 height 20
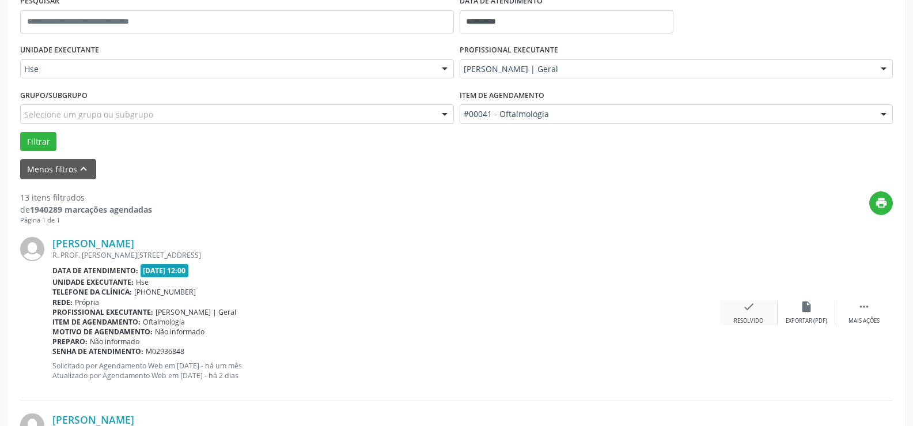
click at [748, 305] on icon "check" at bounding box center [749, 306] width 13 height 13
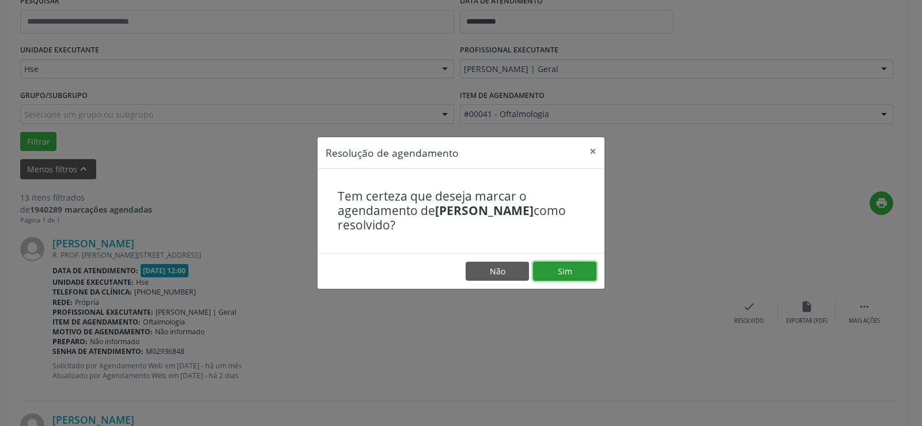
click at [578, 268] on button "Sim" at bounding box center [564, 272] width 63 height 20
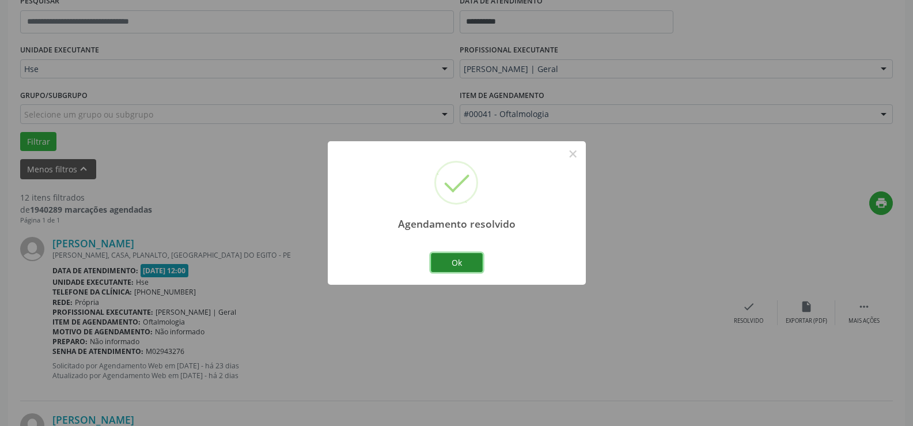
click at [445, 259] on button "Ok" at bounding box center [457, 263] width 52 height 20
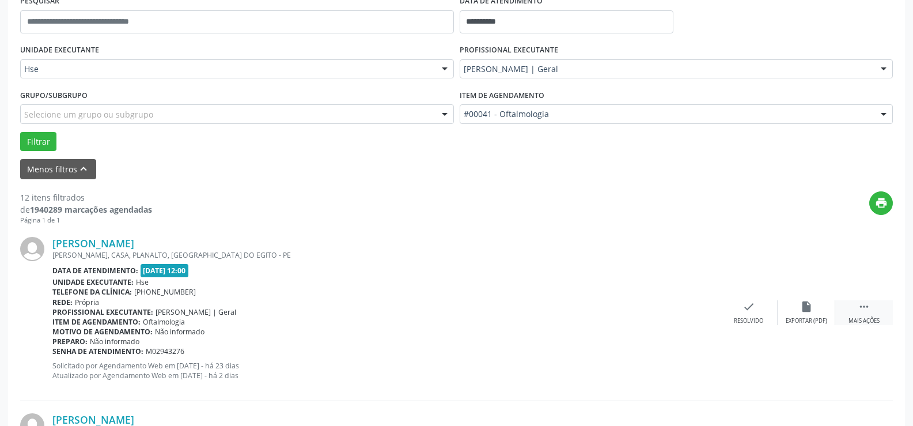
click at [864, 312] on icon "" at bounding box center [864, 306] width 13 height 13
click at [802, 309] on icon "alarm_off" at bounding box center [806, 306] width 13 height 13
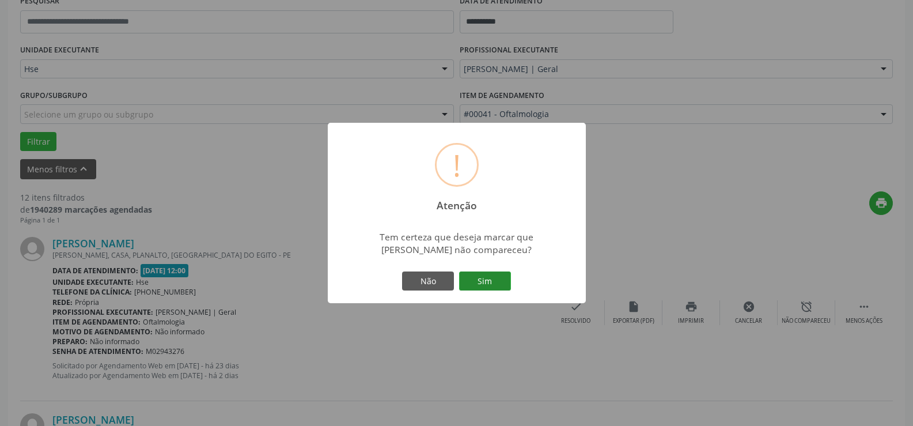
click at [486, 278] on button "Sim" at bounding box center [485, 281] width 52 height 20
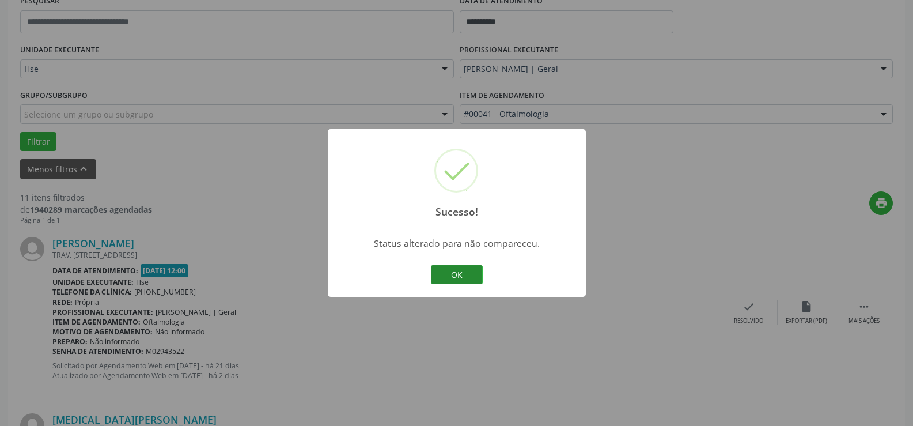
click at [465, 279] on button "OK" at bounding box center [457, 275] width 52 height 20
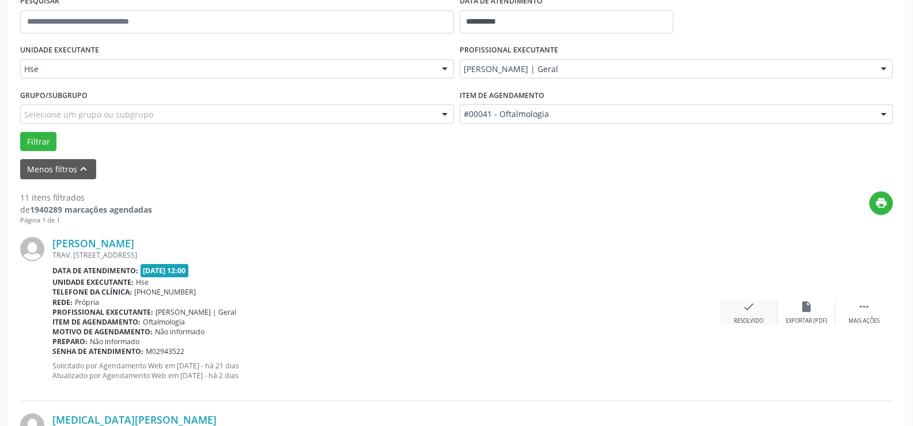
click at [755, 313] on div "check Resolvido" at bounding box center [749, 312] width 58 height 25
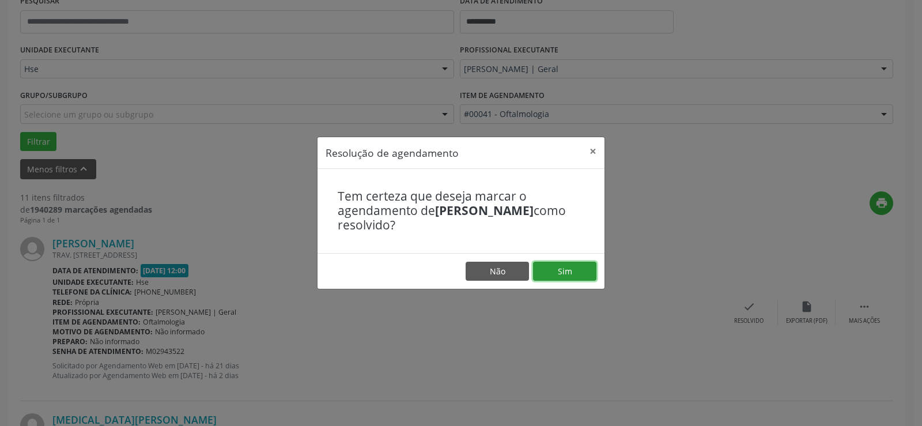
click at [569, 267] on button "Sim" at bounding box center [564, 272] width 63 height 20
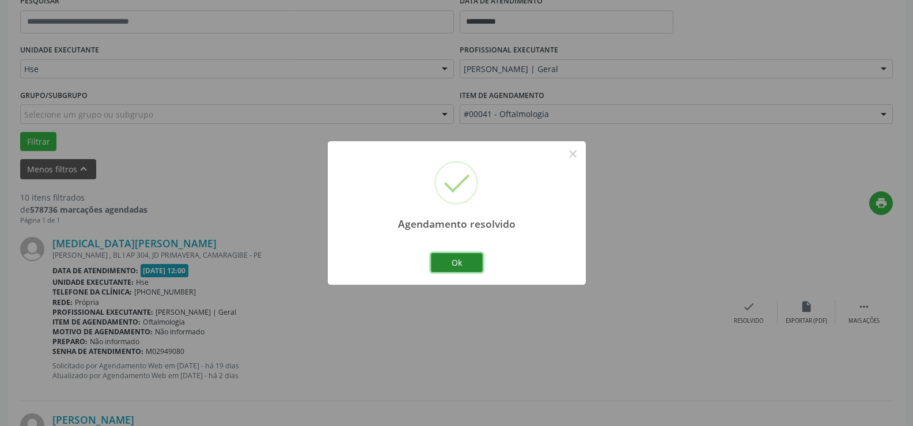
click at [459, 258] on button "Ok" at bounding box center [457, 263] width 52 height 20
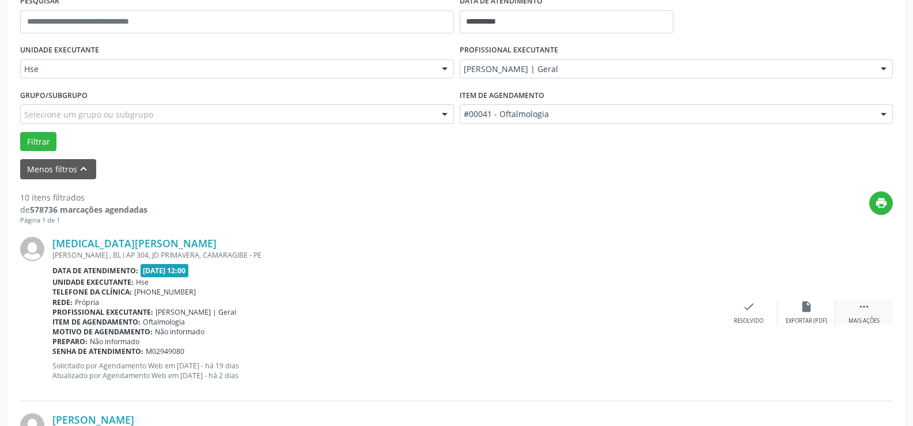
click at [859, 309] on icon "" at bounding box center [864, 306] width 13 height 13
click at [808, 320] on div "Não compareceu" at bounding box center [806, 321] width 49 height 8
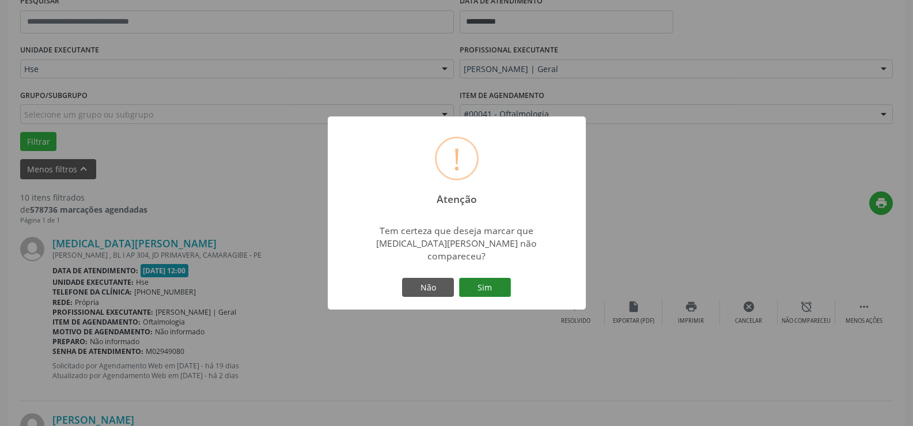
click at [493, 278] on button "Sim" at bounding box center [485, 288] width 52 height 20
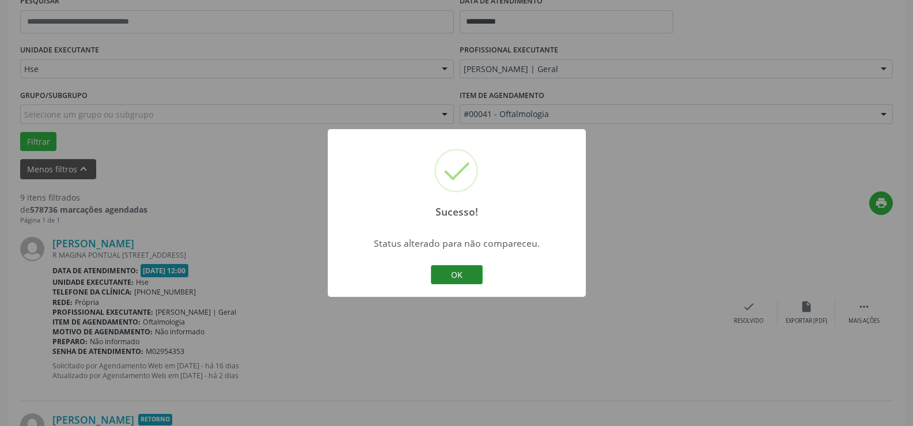
click at [456, 272] on button "OK" at bounding box center [457, 275] width 52 height 20
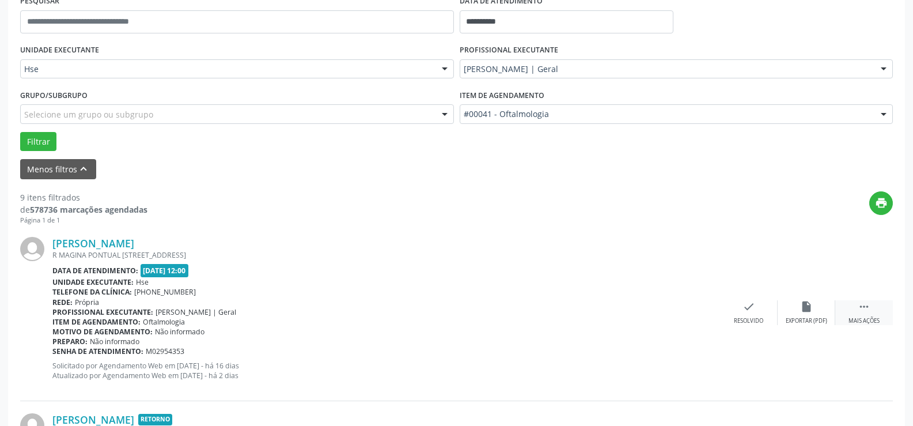
click at [869, 310] on icon "" at bounding box center [864, 306] width 13 height 13
click at [804, 315] on div "alarm_off Não compareceu" at bounding box center [807, 312] width 58 height 25
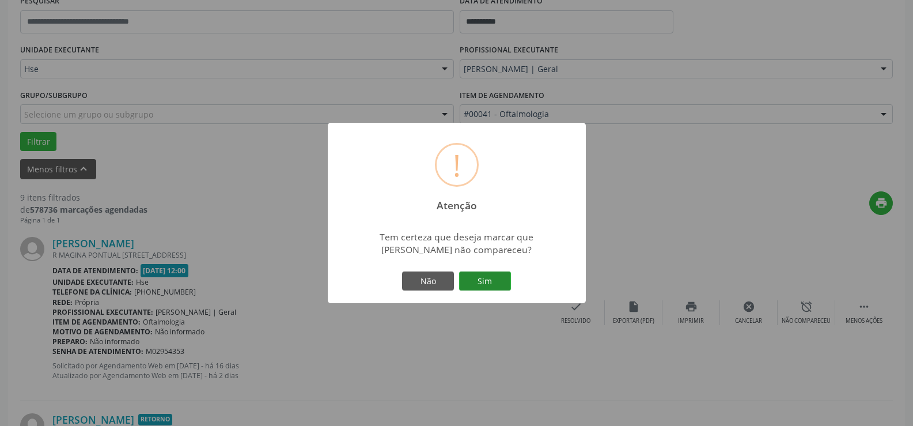
click at [497, 285] on button "Sim" at bounding box center [485, 281] width 52 height 20
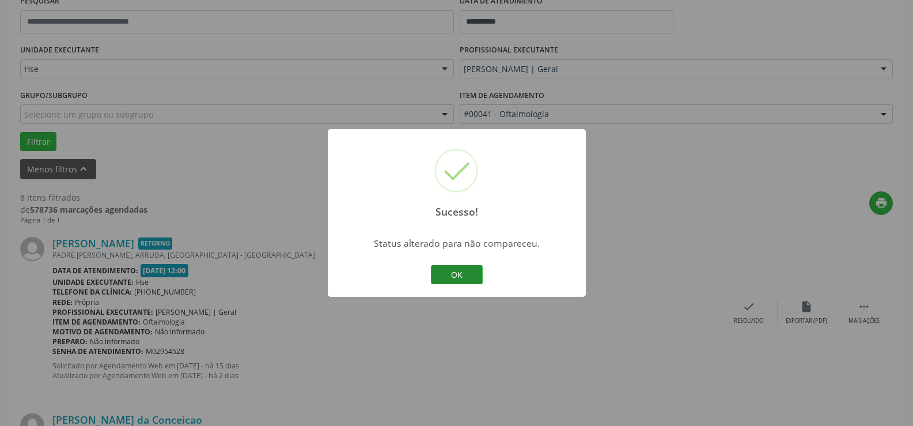
click at [465, 270] on button "OK" at bounding box center [457, 275] width 52 height 20
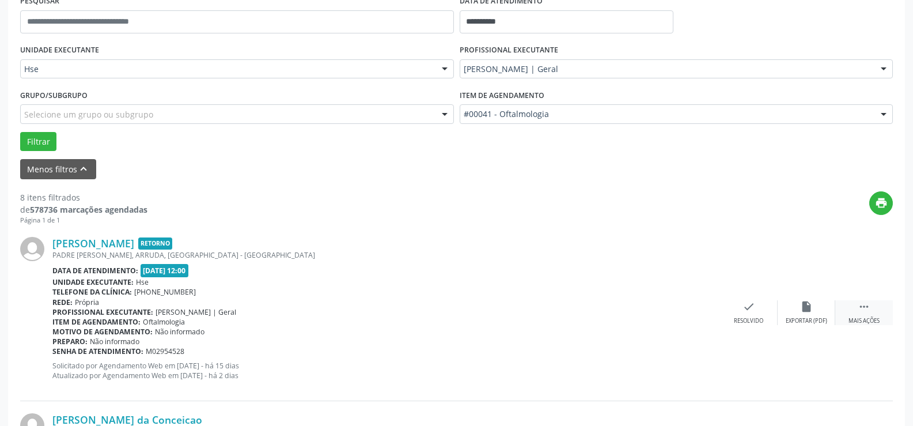
click at [871, 313] on div " Mais ações" at bounding box center [864, 312] width 58 height 25
click at [816, 316] on div "alarm_off Não compareceu" at bounding box center [807, 312] width 58 height 25
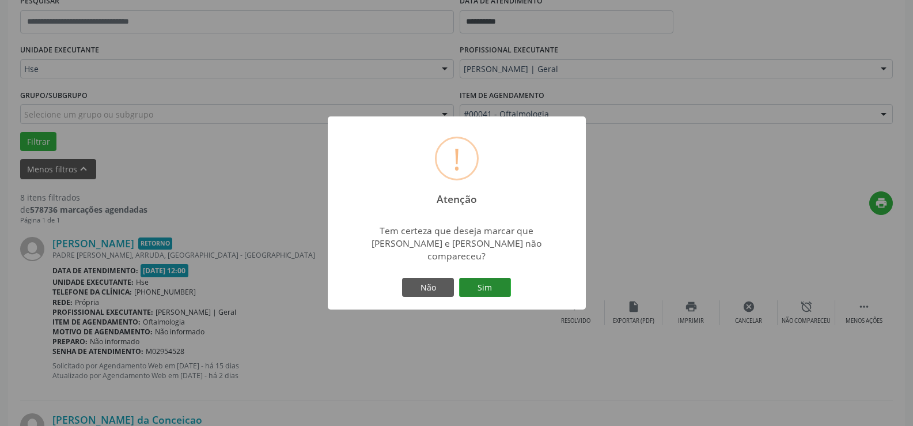
click at [499, 282] on button "Sim" at bounding box center [485, 288] width 52 height 20
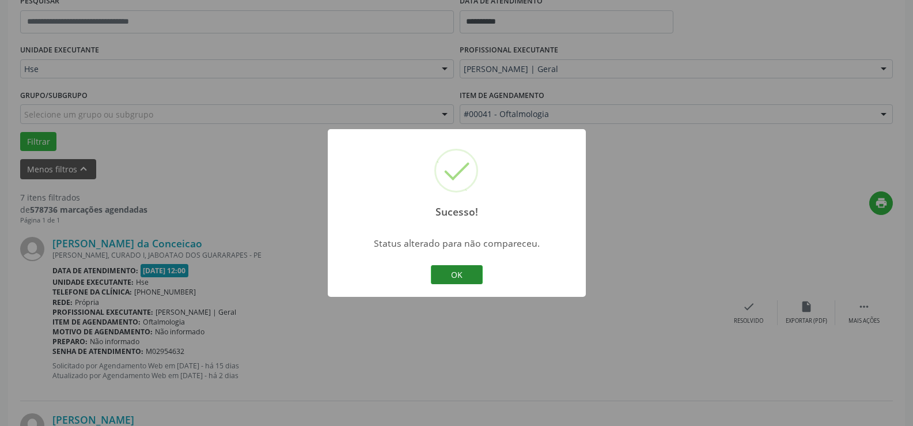
click at [469, 275] on button "OK" at bounding box center [457, 275] width 52 height 20
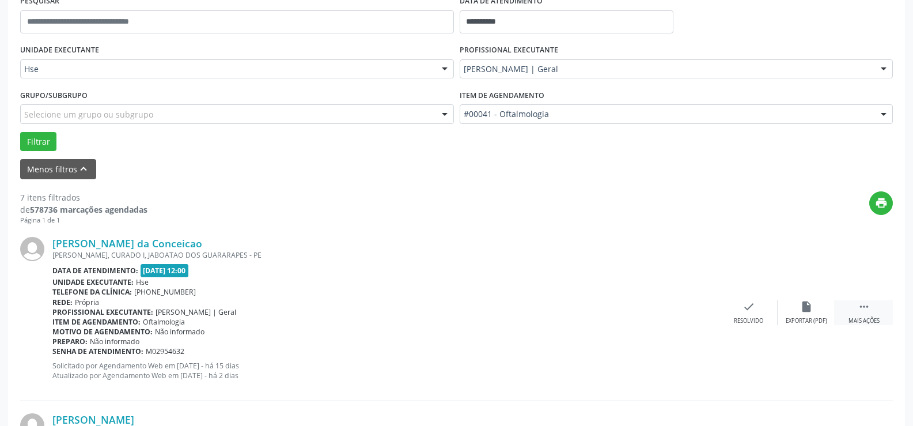
click at [863, 308] on icon "" at bounding box center [864, 306] width 13 height 13
click at [802, 308] on icon "alarm_off" at bounding box center [806, 306] width 13 height 13
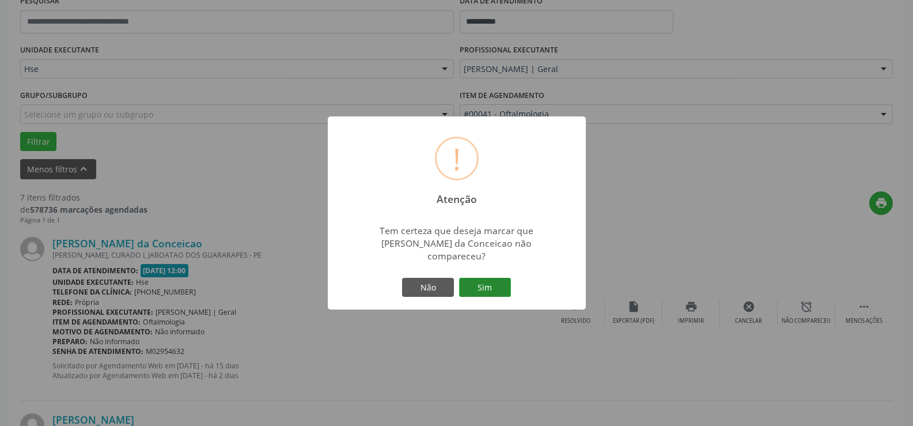
click at [484, 278] on button "Sim" at bounding box center [485, 288] width 52 height 20
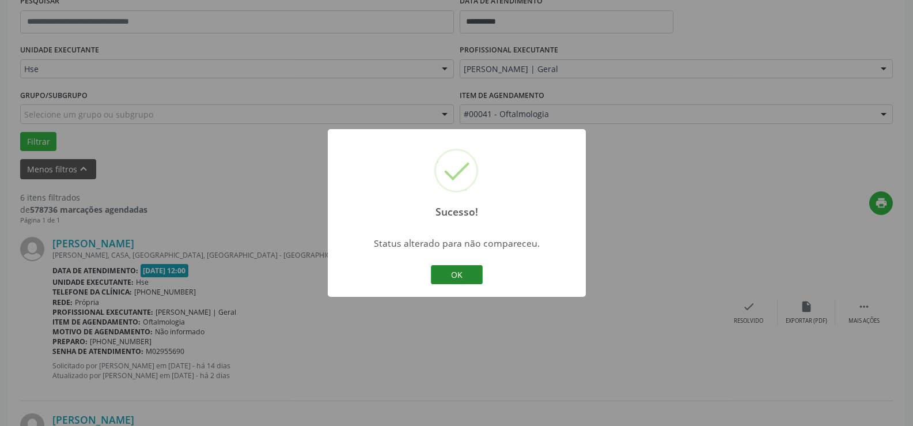
click at [471, 277] on button "OK" at bounding box center [457, 275] width 52 height 20
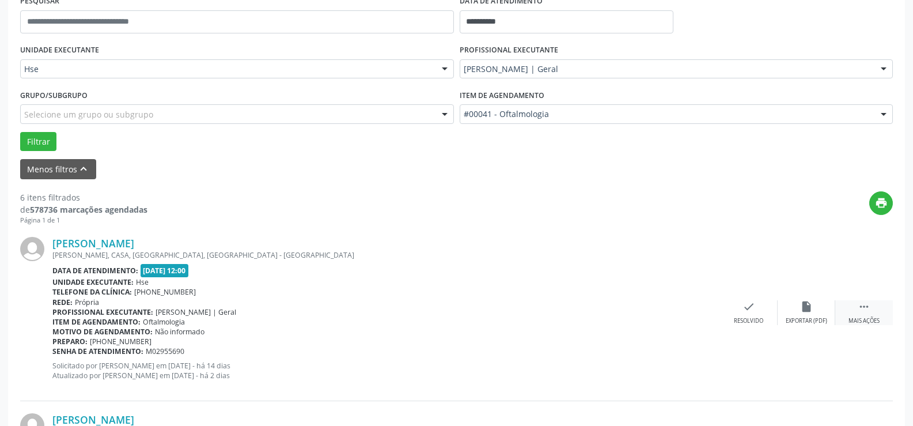
click at [872, 308] on div " Mais ações" at bounding box center [864, 312] width 58 height 25
click at [816, 320] on div "Não compareceu" at bounding box center [806, 321] width 49 height 8
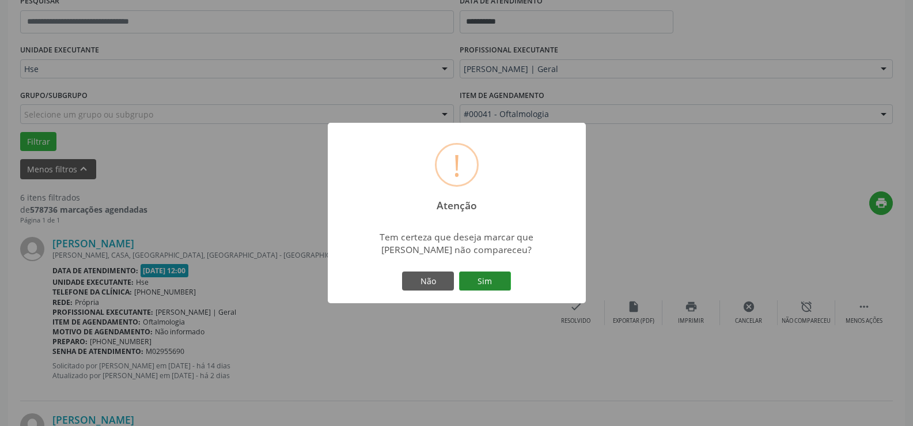
click at [495, 277] on button "Sim" at bounding box center [485, 281] width 52 height 20
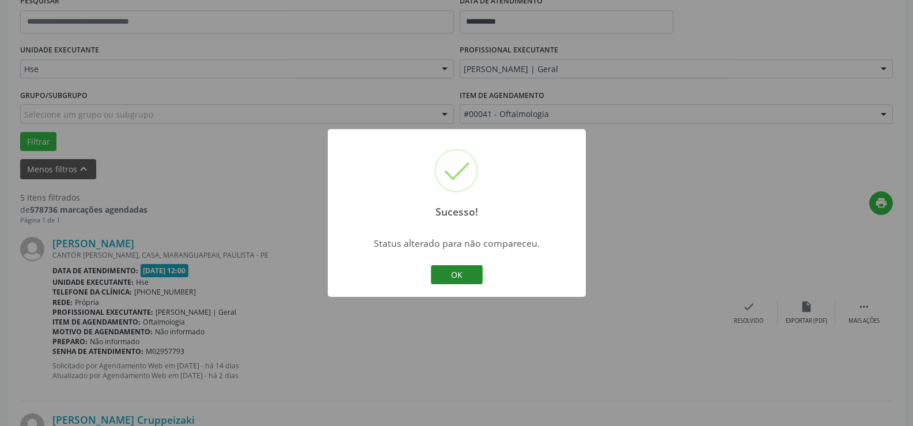
click at [457, 275] on button "OK" at bounding box center [457, 275] width 52 height 20
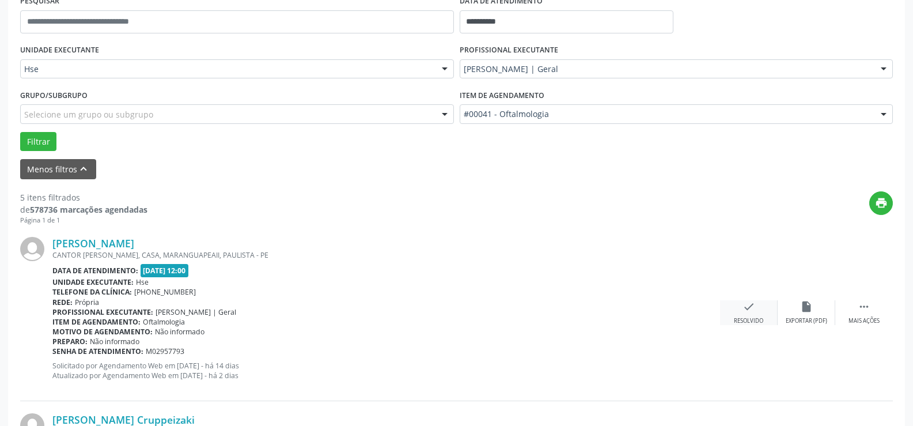
click at [758, 317] on div "Resolvido" at bounding box center [748, 321] width 29 height 8
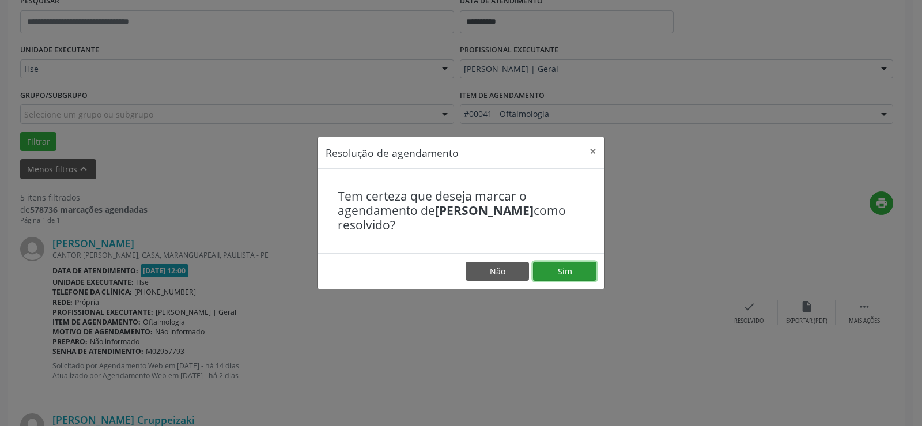
click at [571, 269] on button "Sim" at bounding box center [564, 272] width 63 height 20
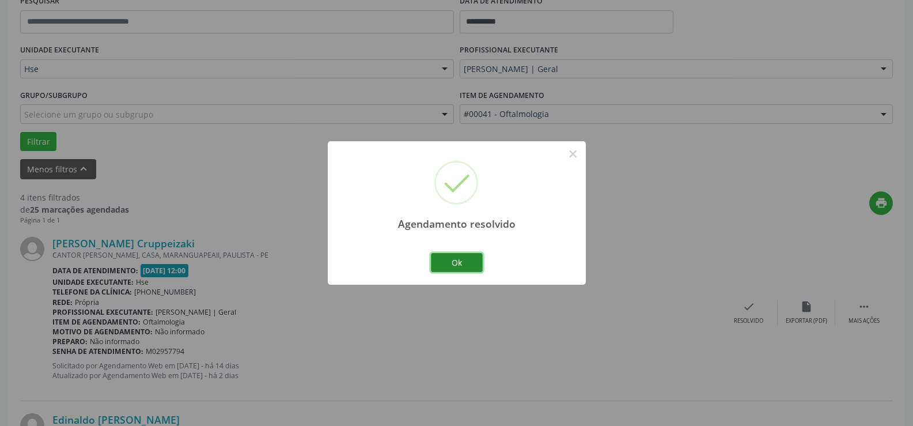
click at [468, 258] on button "Ok" at bounding box center [457, 263] width 52 height 20
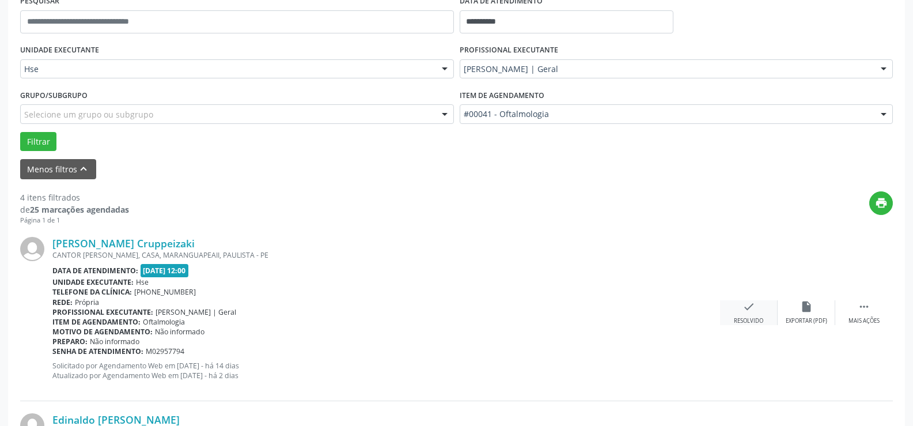
click at [744, 314] on div "check Resolvido" at bounding box center [749, 312] width 58 height 25
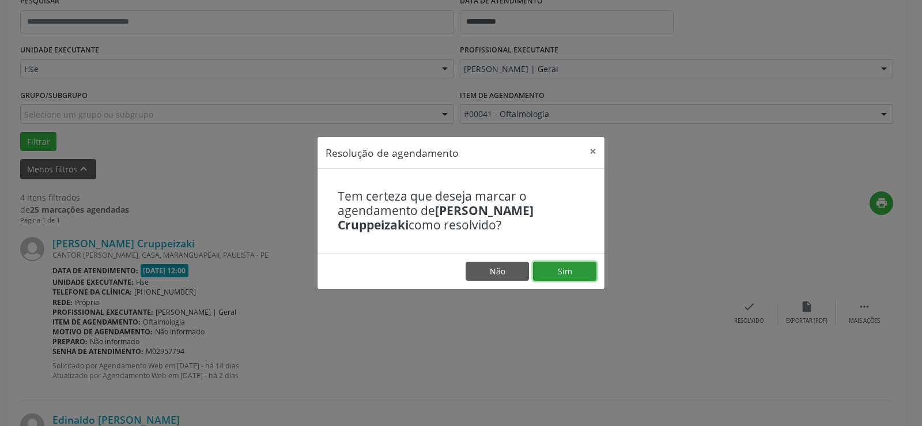
click at [592, 277] on button "Sim" at bounding box center [564, 272] width 63 height 20
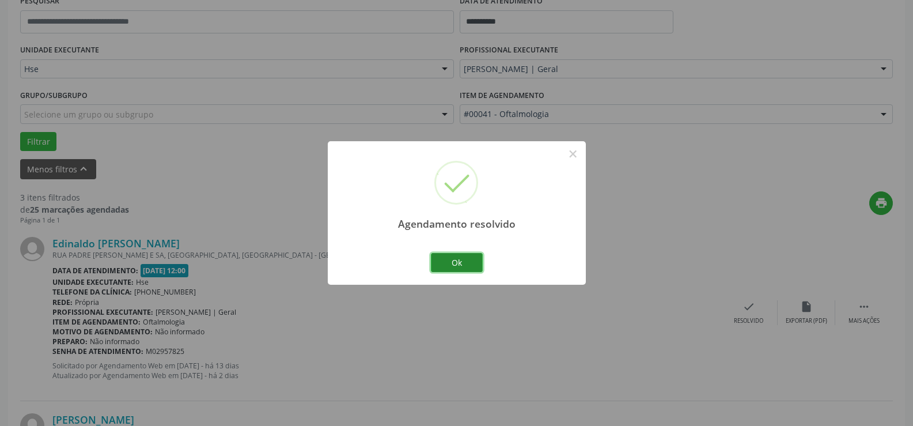
click at [472, 263] on button "Ok" at bounding box center [457, 263] width 52 height 20
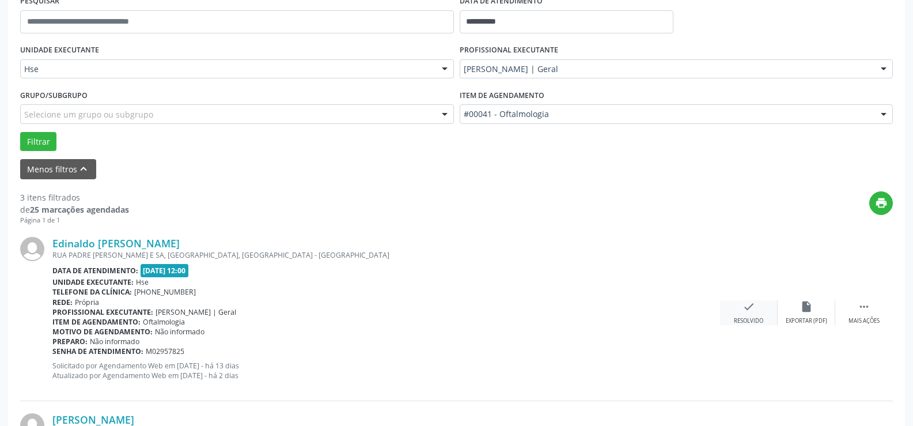
click at [740, 311] on div "check Resolvido" at bounding box center [749, 312] width 58 height 25
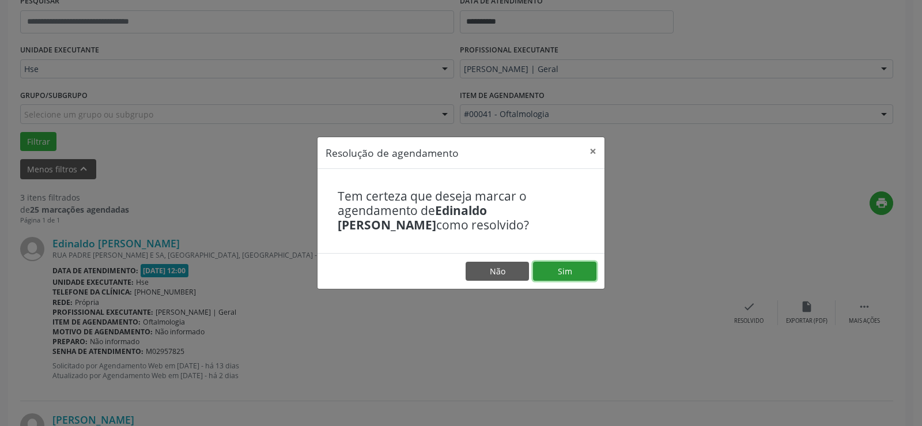
click at [566, 270] on button "Sim" at bounding box center [564, 272] width 63 height 20
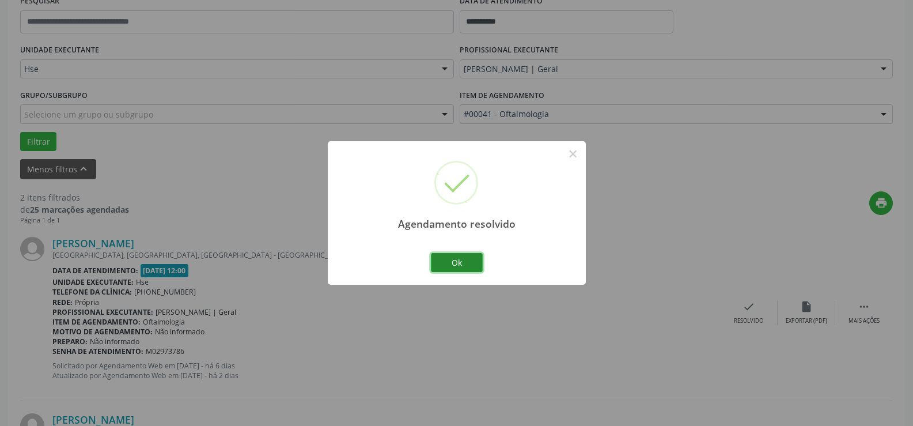
click at [467, 264] on button "Ok" at bounding box center [457, 263] width 52 height 20
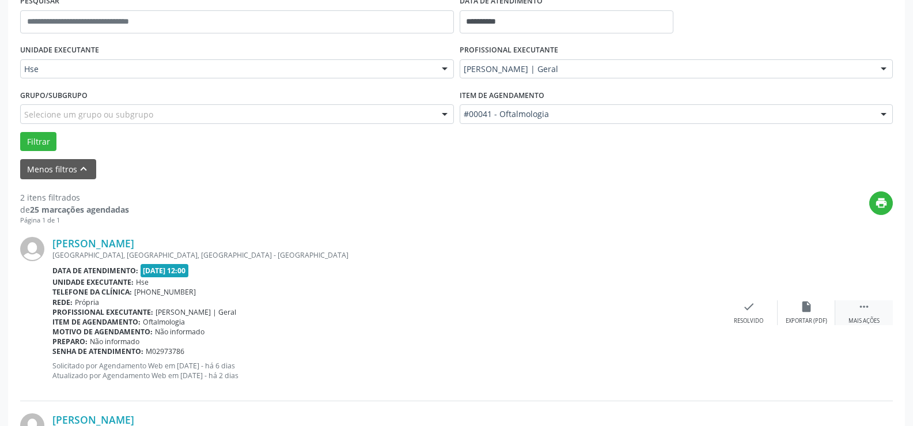
click at [868, 312] on icon "" at bounding box center [864, 306] width 13 height 13
click at [817, 312] on div "alarm_off Não compareceu" at bounding box center [807, 312] width 58 height 25
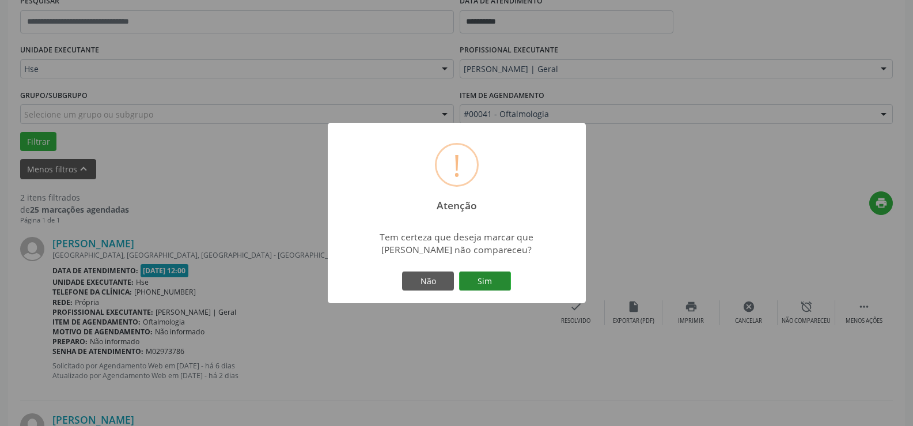
click at [487, 277] on button "Sim" at bounding box center [485, 281] width 52 height 20
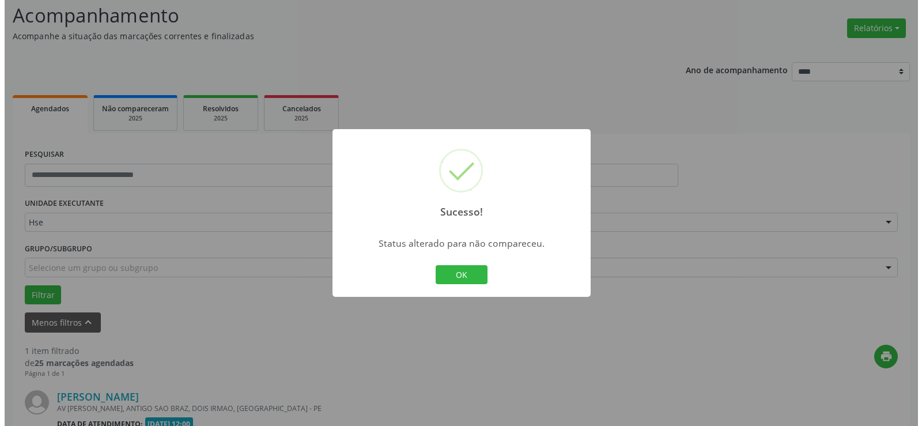
scroll to position [225, 0]
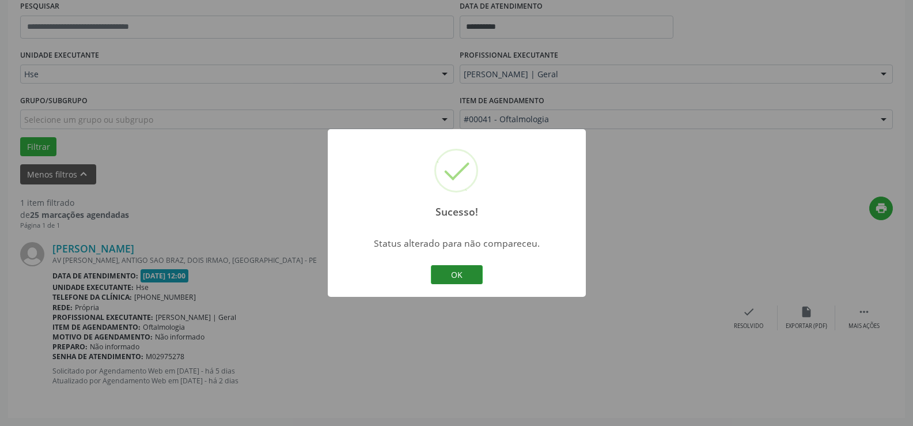
click at [465, 274] on button "OK" at bounding box center [457, 275] width 52 height 20
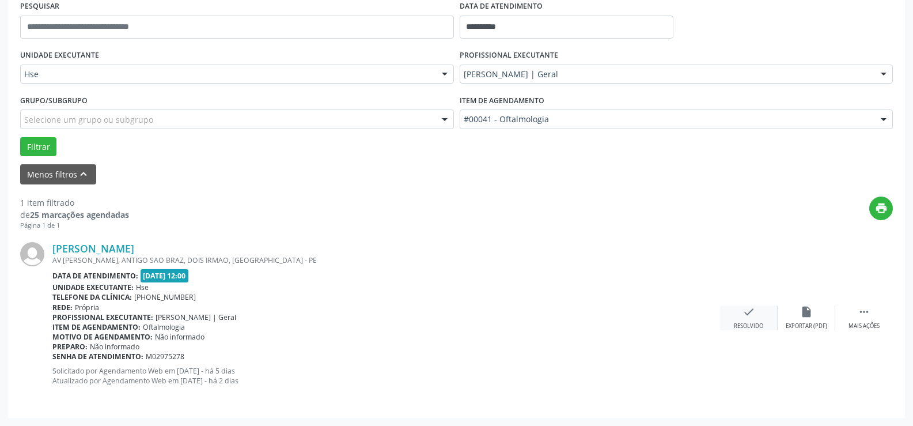
click at [751, 315] on icon "check" at bounding box center [749, 311] width 13 height 13
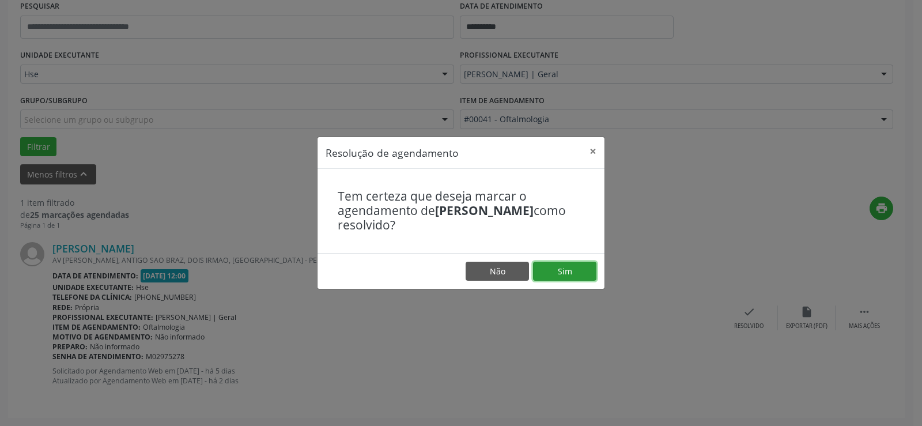
click at [587, 273] on button "Sim" at bounding box center [564, 272] width 63 height 20
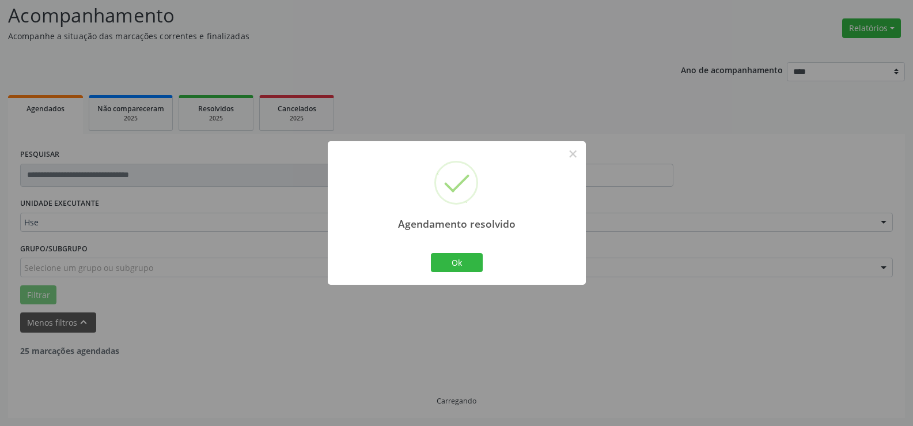
scroll to position [40, 0]
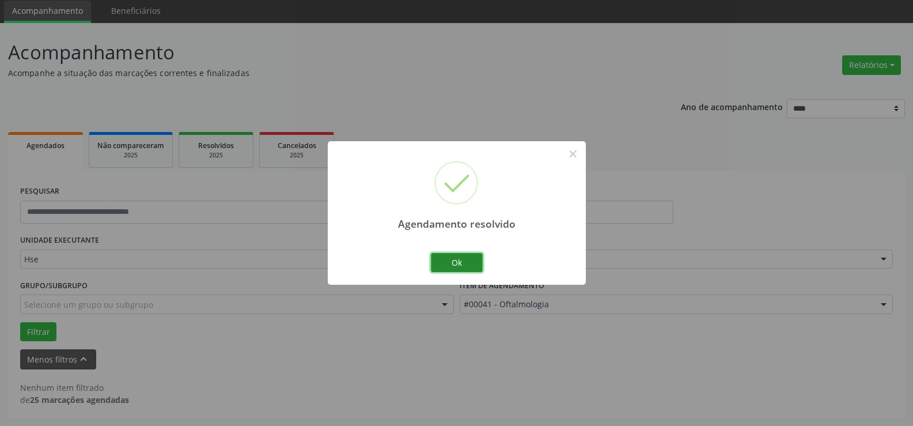
click at [460, 260] on button "Ok" at bounding box center [457, 263] width 52 height 20
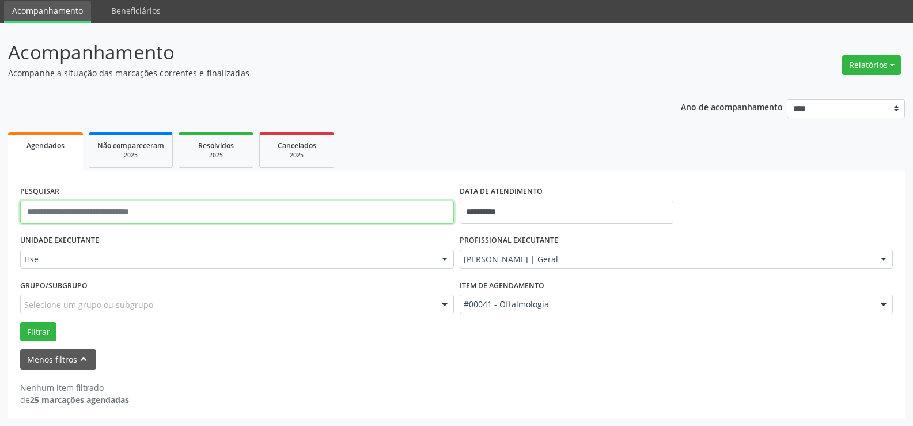
click at [65, 214] on input "text" at bounding box center [237, 211] width 434 height 23
drag, startPoint x: 51, startPoint y: 209, endPoint x: 53, endPoint y: 215, distance: 6.0
click at [52, 213] on input "text" at bounding box center [237, 211] width 434 height 23
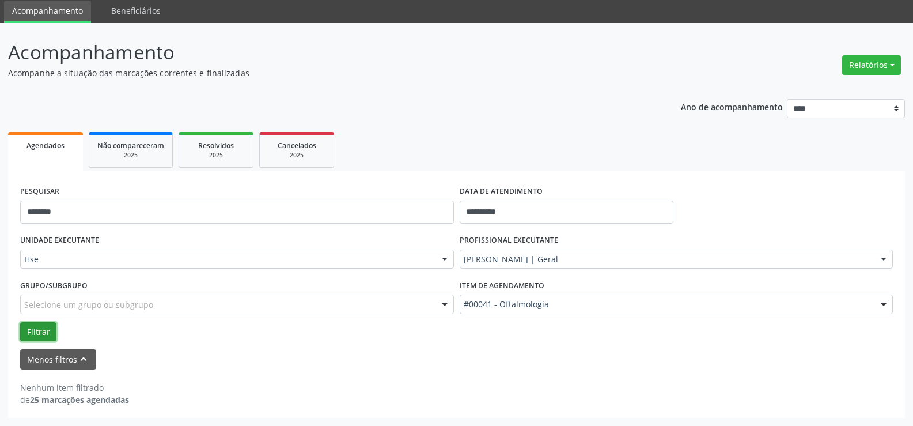
click at [36, 330] on button "Filtrar" at bounding box center [38, 332] width 36 height 20
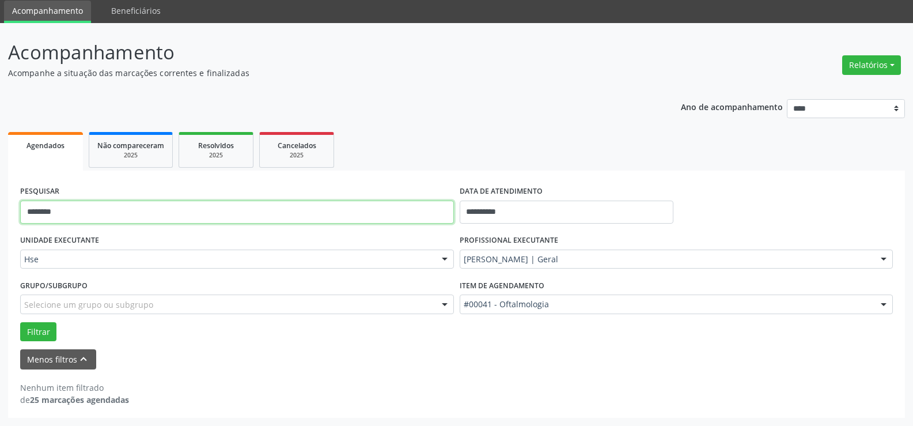
click at [77, 214] on input "********" at bounding box center [237, 211] width 434 height 23
type input "*"
type input "**********"
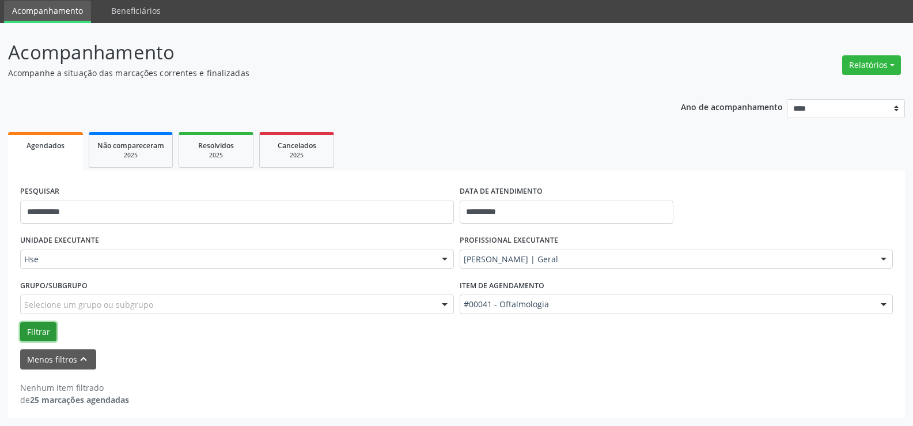
click at [29, 324] on button "Filtrar" at bounding box center [38, 332] width 36 height 20
click at [891, 62] on button "Relatórios" at bounding box center [871, 65] width 59 height 20
click at [795, 91] on link "Agendamentos" at bounding box center [839, 90] width 124 height 16
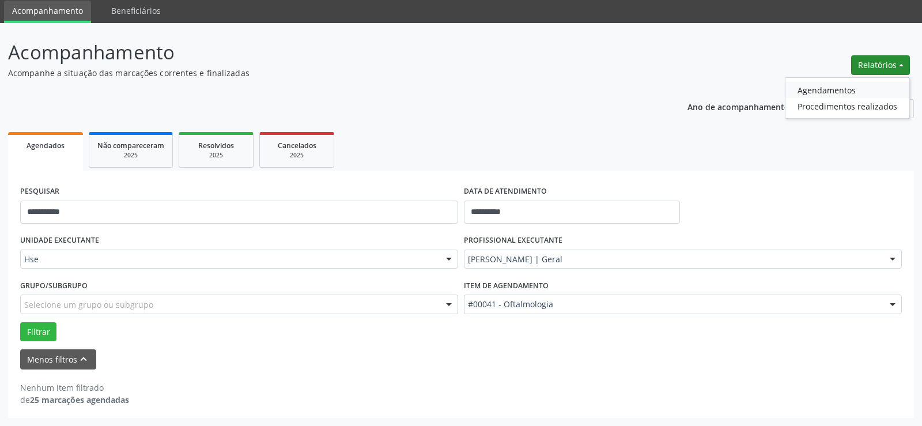
select select "*"
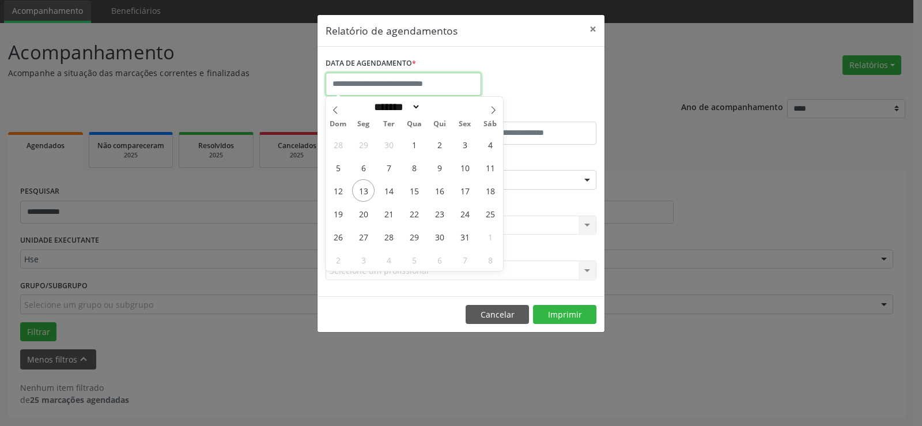
click at [375, 81] on input "text" at bounding box center [403, 84] width 156 height 23
click at [365, 191] on span "13" at bounding box center [363, 190] width 22 height 22
type input "**********"
click at [364, 190] on span "13" at bounding box center [363, 190] width 22 height 22
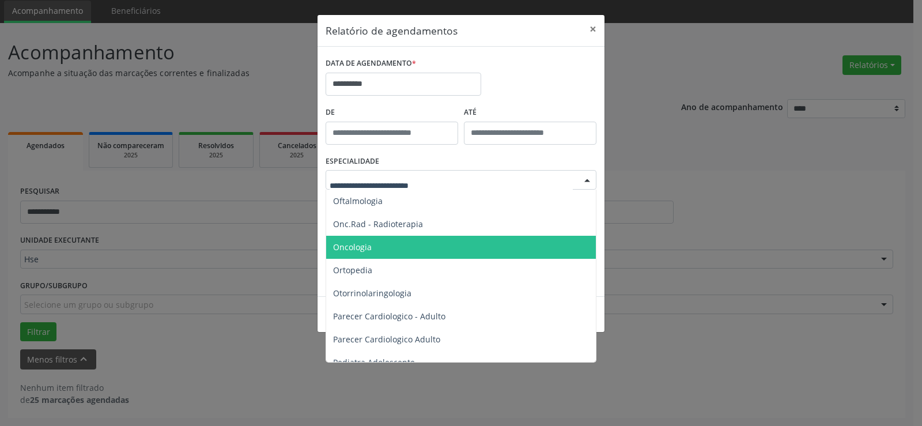
scroll to position [1555, 0]
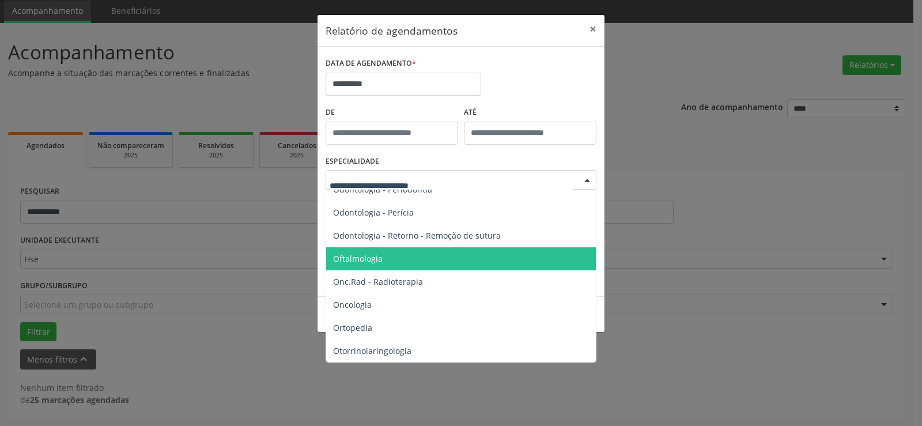
click at [376, 256] on span "Oftalmologia" at bounding box center [358, 258] width 50 height 11
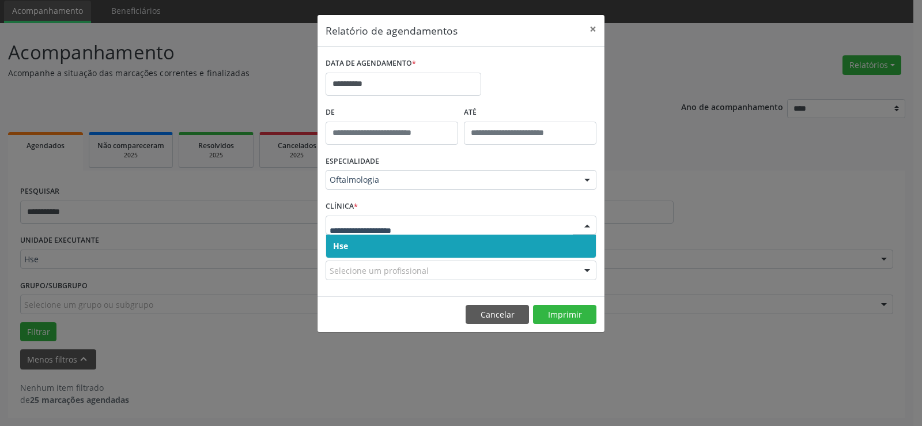
drag, startPoint x: 358, startPoint y: 220, endPoint x: 358, endPoint y: 236, distance: 16.1
click at [358, 229] on input "text" at bounding box center [451, 230] width 243 height 23
click at [356, 247] on span "Hse" at bounding box center [461, 245] width 270 height 23
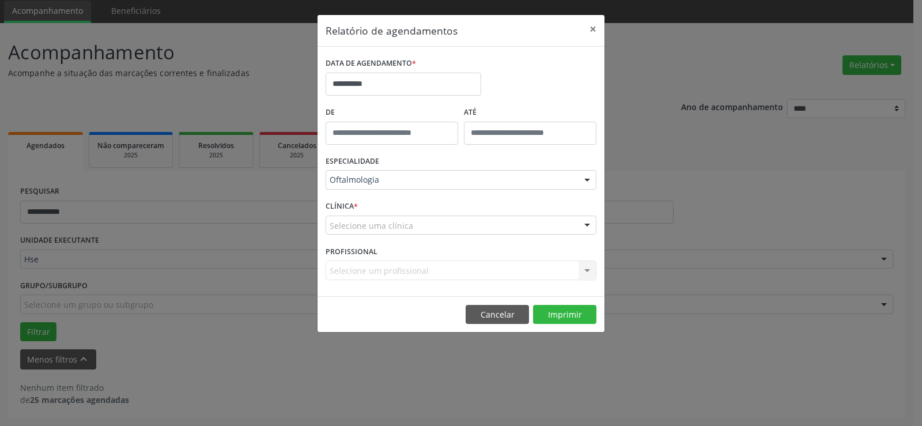
click at [358, 232] on div "Selecione uma clínica" at bounding box center [460, 225] width 271 height 20
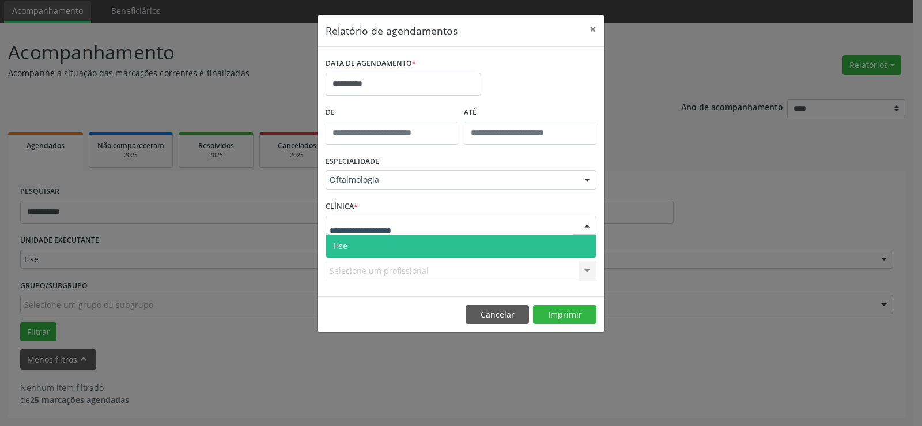
click at [355, 242] on span "Hse" at bounding box center [461, 245] width 270 height 23
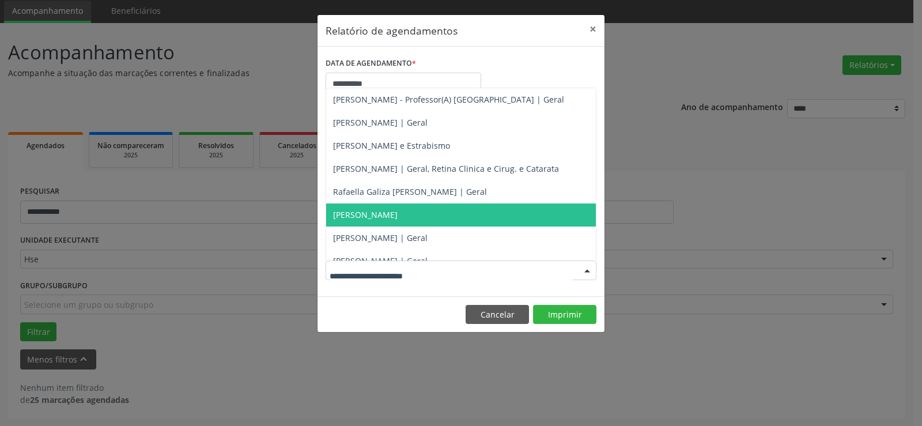
scroll to position [127, 0]
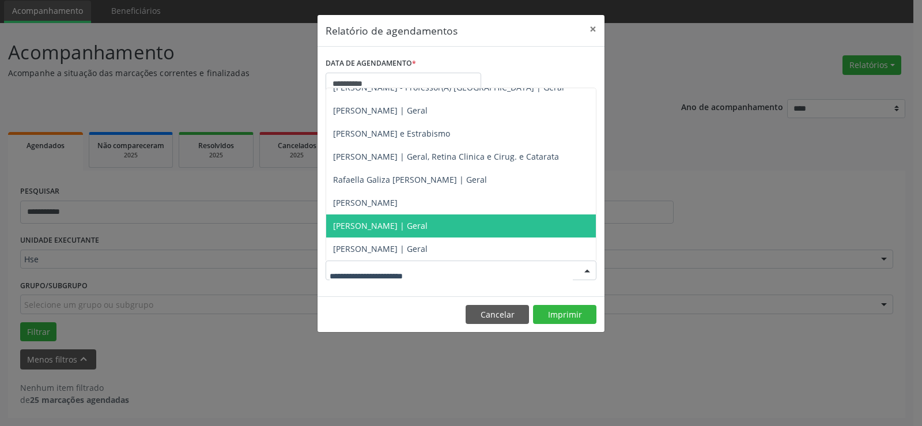
click at [374, 226] on span "[PERSON_NAME] | Geral" at bounding box center [380, 225] width 94 height 11
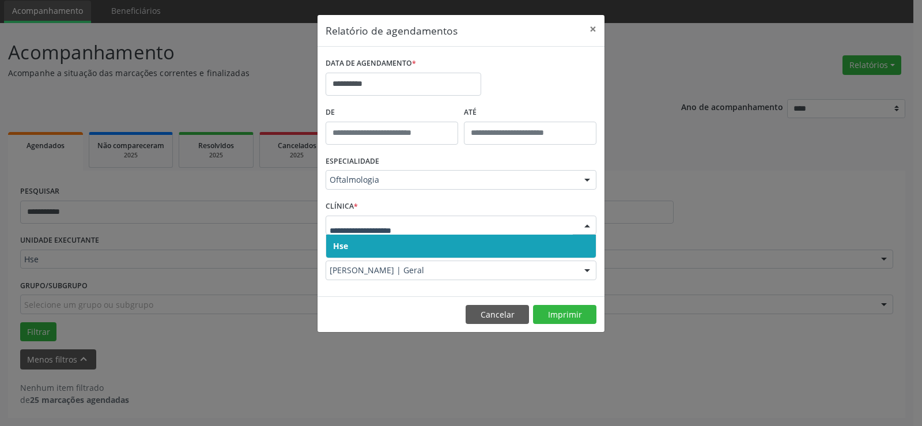
click at [375, 248] on span "Hse" at bounding box center [461, 245] width 270 height 23
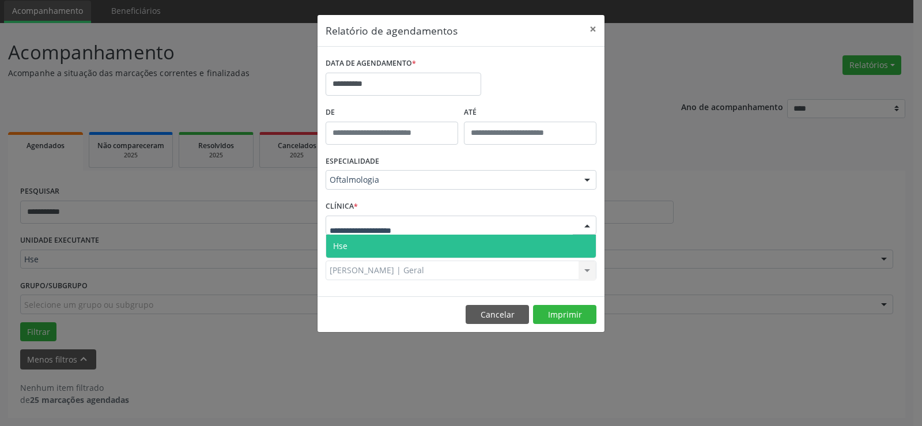
click at [378, 248] on span "Hse" at bounding box center [461, 245] width 270 height 23
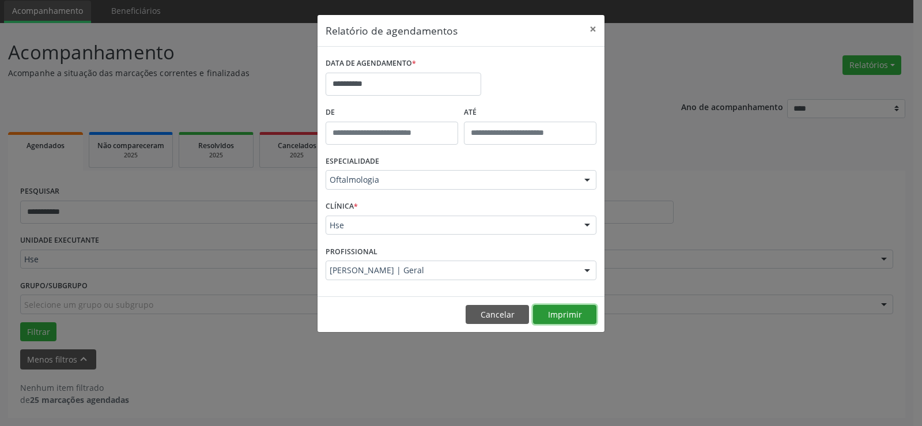
click at [563, 314] on button "Imprimir" at bounding box center [564, 315] width 63 height 20
